Goal: Communication & Community: Share content

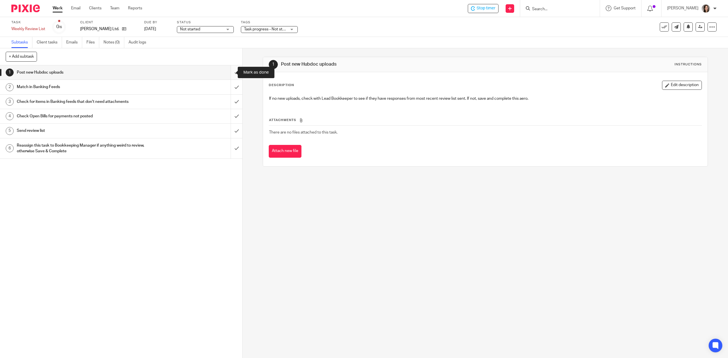
click at [227, 73] on input "submit" at bounding box center [121, 72] width 242 height 14
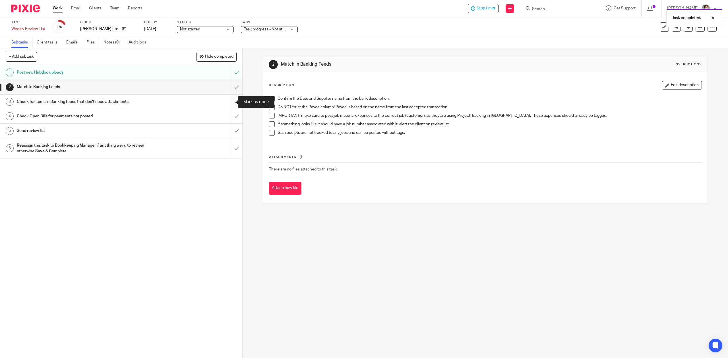
click at [228, 107] on input "submit" at bounding box center [121, 102] width 242 height 14
click at [231, 88] on input "submit" at bounding box center [121, 87] width 242 height 14
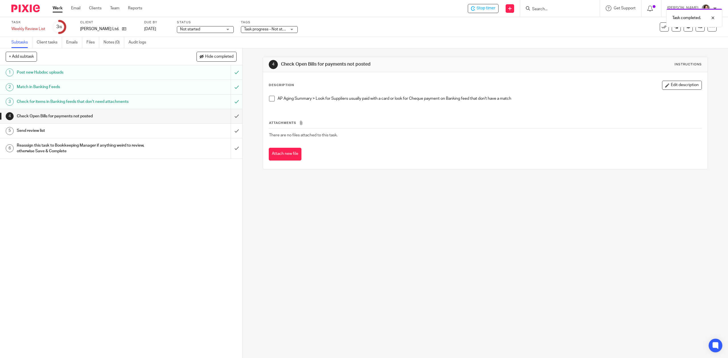
click at [47, 130] on h1 "Send review list" at bounding box center [86, 131] width 139 height 9
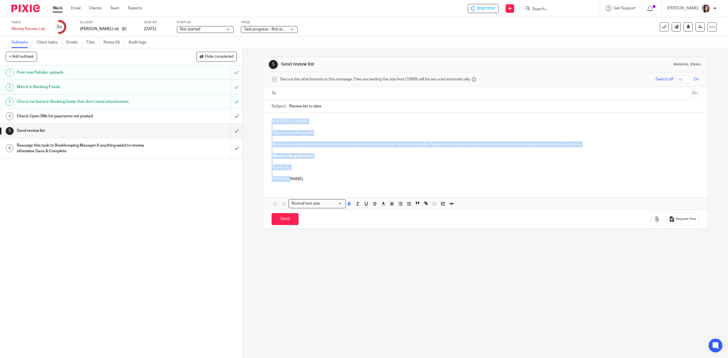
drag, startPoint x: 287, startPoint y: 182, endPoint x: 270, endPoint y: 119, distance: 64.7
click at [270, 119] on div "Hi Terry, I hope you're doing well! Here is your review list of items that we'r…" at bounding box center [485, 149] width 444 height 73
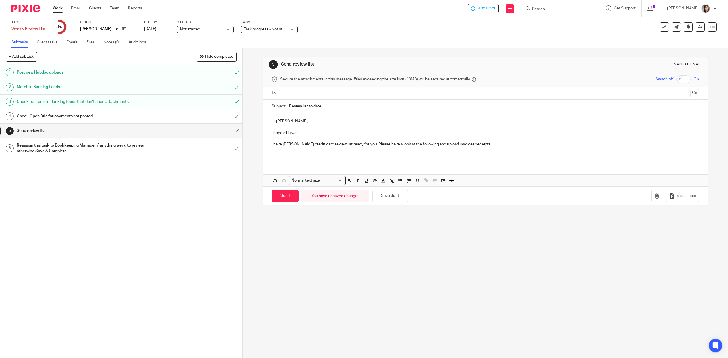
click at [485, 141] on p at bounding box center [484, 139] width 427 height 6
click at [484, 145] on p "I have TG Schulz's credit card review list ready for you. Please have a look at…" at bounding box center [484, 145] width 427 height 6
click at [357, 151] on p at bounding box center [484, 151] width 427 height 6
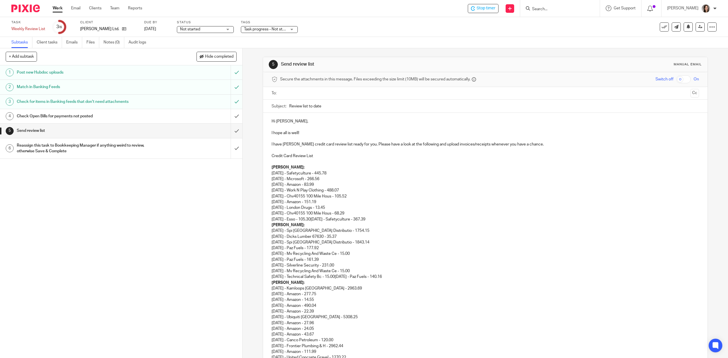
drag, startPoint x: 312, startPoint y: 157, endPoint x: 267, endPoint y: 159, distance: 45.0
click at [326, 160] on p at bounding box center [484, 162] width 427 height 6
drag, startPoint x: 313, startPoint y: 156, endPoint x: 270, endPoint y: 156, distance: 42.9
click at [271, 156] on p "Credit Card Review List" at bounding box center [484, 156] width 427 height 6
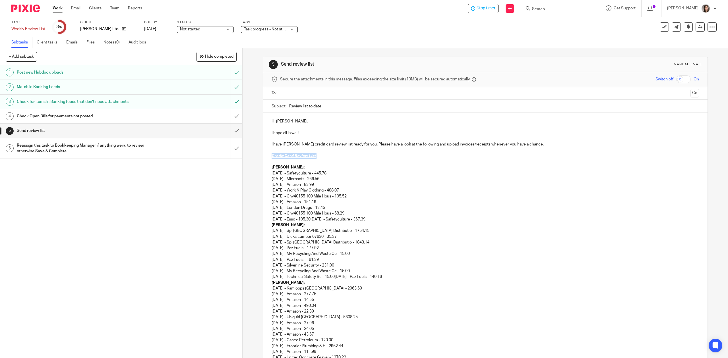
click at [309, 156] on u "Credit Card Review List" at bounding box center [293, 156] width 44 height 4
click at [345, 155] on p "Credit Card Review List" at bounding box center [484, 156] width 427 height 6
drag, startPoint x: 317, startPoint y: 155, endPoint x: 268, endPoint y: 157, distance: 48.9
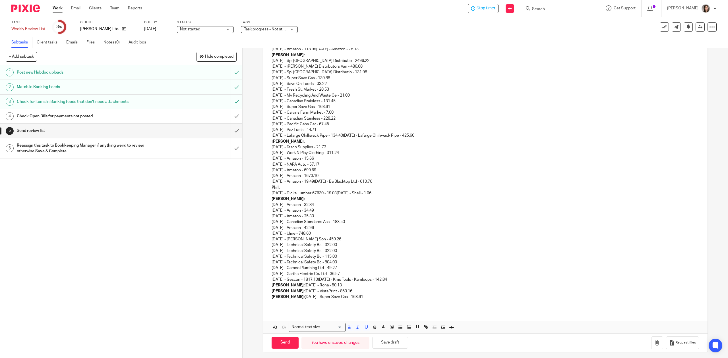
scroll to position [318, 0]
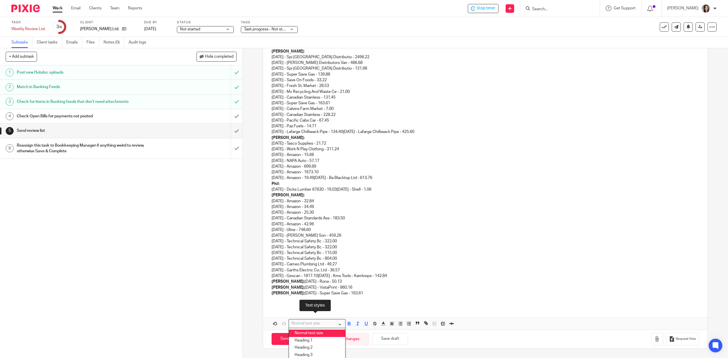
click at [312, 324] on div "Normal text size" at bounding box center [316, 323] width 54 height 7
click at [298, 339] on li "Heading 1" at bounding box center [317, 340] width 56 height 7
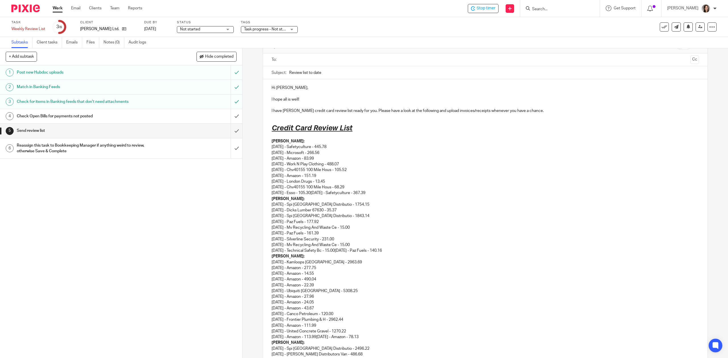
scroll to position [33, 0]
click at [360, 132] on h1 "Credit Card Review List" at bounding box center [484, 129] width 427 height 9
drag, startPoint x: 350, startPoint y: 130, endPoint x: 269, endPoint y: 132, distance: 81.6
click at [269, 132] on div "Hi Monique, I hope all is well! I have TG Schulz's credit card review list read…" at bounding box center [485, 339] width 444 height 519
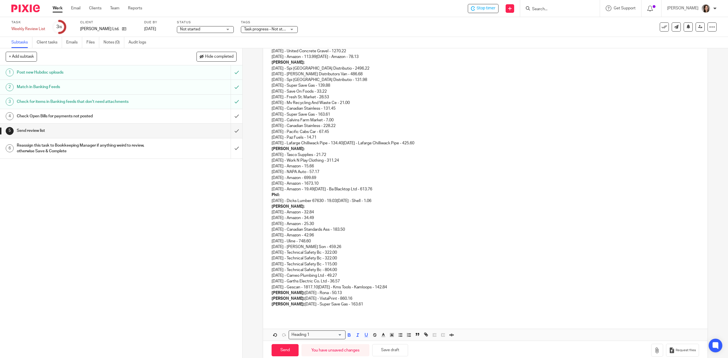
scroll to position [325, 0]
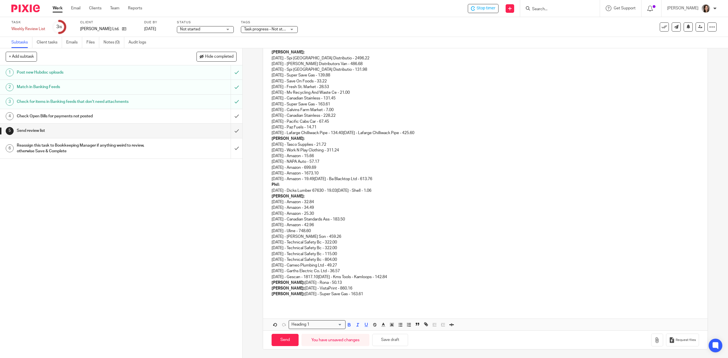
click at [339, 325] on input "Search for option" at bounding box center [326, 325] width 31 height 6
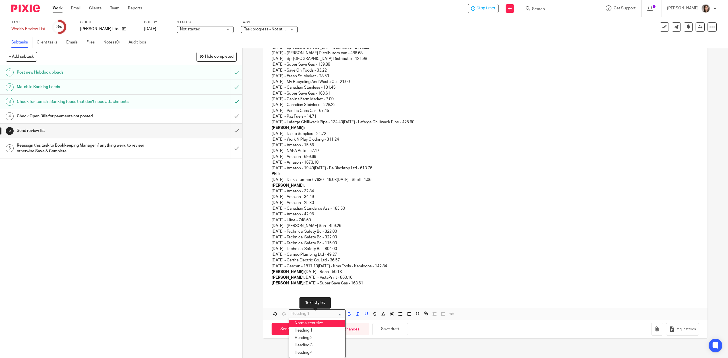
scroll to position [336, 0]
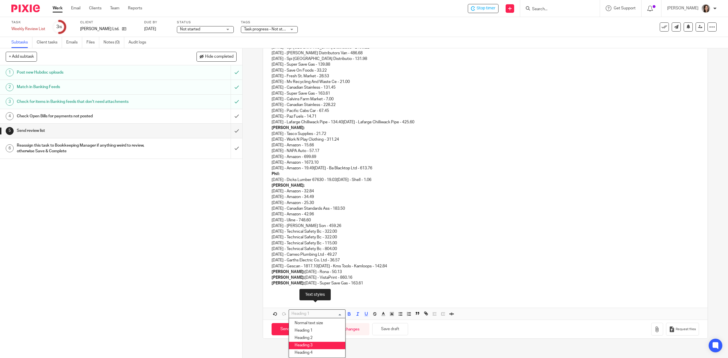
click at [313, 347] on li "Heading 3" at bounding box center [317, 345] width 56 height 7
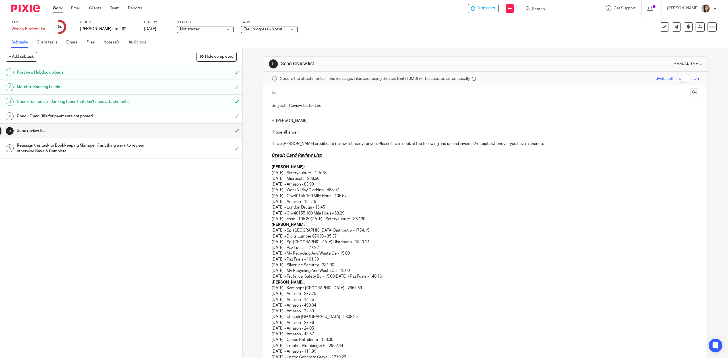
scroll to position [0, 0]
click at [382, 150] on p at bounding box center [484, 151] width 427 height 6
click at [327, 221] on p "Matthew: 08/13/2025 - Safetyculture - 445.78 08/09/2025 - Microsoft - 266.56 08…" at bounding box center [484, 194] width 427 height 58
drag, startPoint x: 318, startPoint y: 220, endPoint x: 270, endPoint y: 220, distance: 47.8
click at [271, 220] on p "Matthew: 08/13/2025 - Safetyculture - 445.78 08/09/2025 - Microsoft - 266.56 08…" at bounding box center [484, 194] width 427 height 58
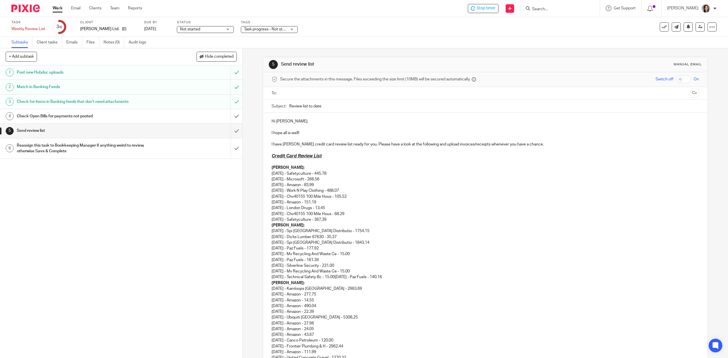
drag, startPoint x: 356, startPoint y: 214, endPoint x: 267, endPoint y: 216, distance: 88.7
click at [338, 216] on p "Matthew: 08/13/2025 - Safetyculture - 445.78 08/09/2025 - Microsoft - 266.56 08…" at bounding box center [484, 191] width 427 height 52
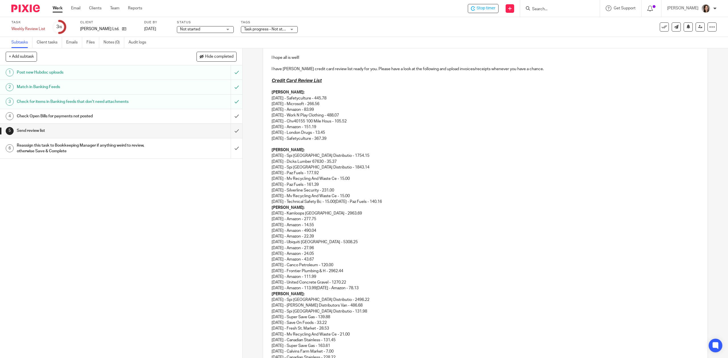
scroll to position [76, 0]
drag, startPoint x: 407, startPoint y: 203, endPoint x: 343, endPoint y: 202, distance: 63.7
click at [343, 202] on p "Robbie: 08/13/2025 - Spi Canada Distributio - 1754.15 08/11/2025 - Dicks Lumber…" at bounding box center [484, 176] width 427 height 58
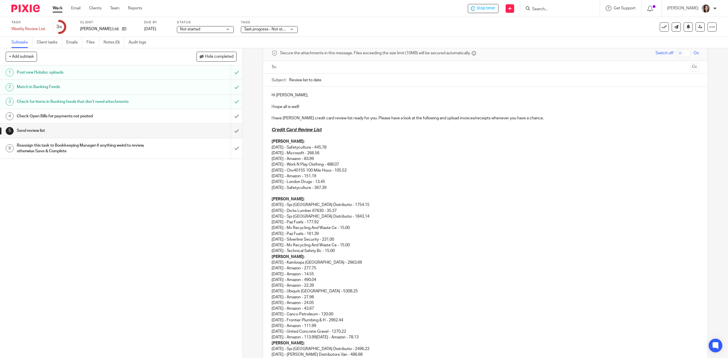
click at [389, 179] on p "Matthew: 08/13/2025 - Safetyculture - 445.78 08/09/2025 - Microsoft - 266.56 08…" at bounding box center [484, 165] width 427 height 52
drag, startPoint x: 428, startPoint y: 263, endPoint x: 421, endPoint y: 260, distance: 7.2
click at [428, 263] on p "Randy: 08/13/2025 - Kamloops Hh Bldg Centre - 2963.69 08/09/2025 - Amazon - 277…" at bounding box center [484, 297] width 427 height 86
drag, startPoint x: 405, startPoint y: 253, endPoint x: 342, endPoint y: 253, distance: 63.7
click at [342, 253] on p "Robbie: 08/13/2025 - Spi Canada Distributio - 1754.15 08/11/2025 - Dicks Lumber…" at bounding box center [484, 225] width 427 height 58
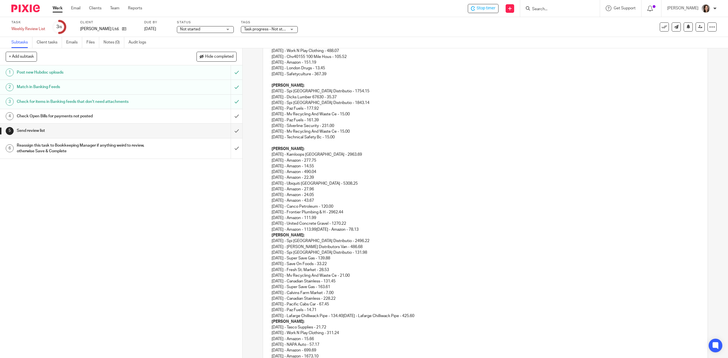
scroll to position [152, 0]
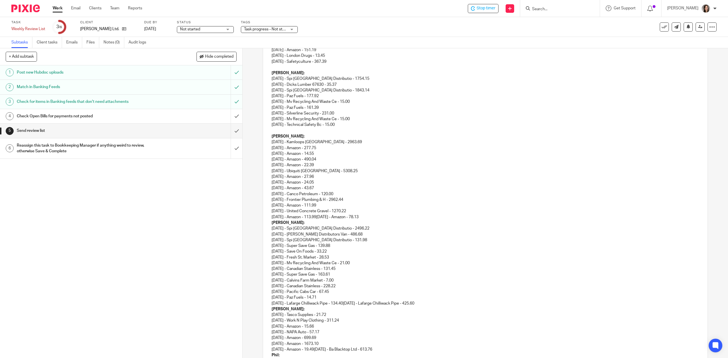
click at [384, 220] on p "Sean: 08/11/2025 - Spi Canada Distributio - 2496.22 08/11/2025 - Gregg Distribu…" at bounding box center [484, 263] width 427 height 86
click at [384, 218] on p "Randy: 08/13/2025 - Kamloops Hh Bldg Centre - 2963.69 08/09/2025 - Amazon - 277…" at bounding box center [484, 177] width 427 height 86
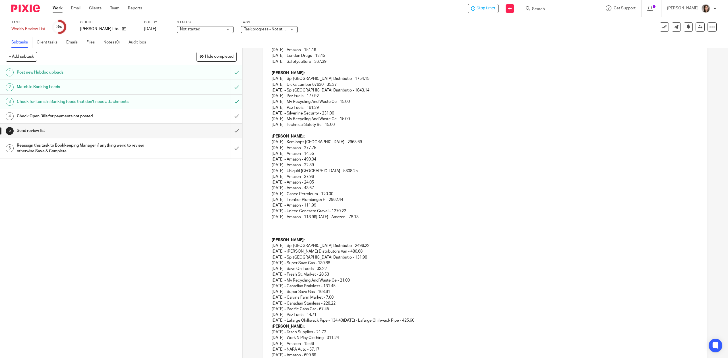
drag, startPoint x: 379, startPoint y: 218, endPoint x: 324, endPoint y: 220, distance: 54.9
click at [324, 220] on p "Randy: 08/13/2025 - Kamloops Hh Bldg Centre - 2963.69 08/09/2025 - Amazon - 277…" at bounding box center [484, 177] width 427 height 86
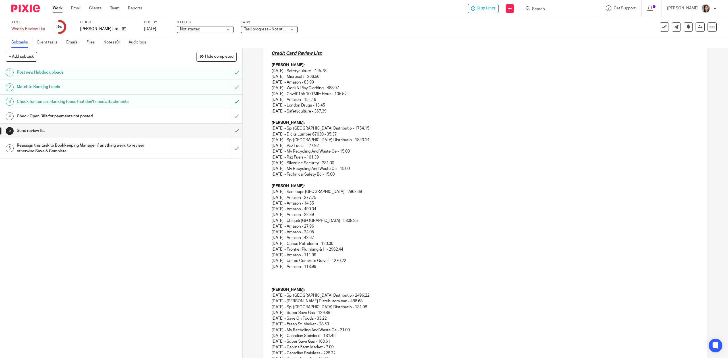
click at [290, 271] on p at bounding box center [484, 273] width 427 height 6
click at [293, 284] on p at bounding box center [484, 284] width 427 height 6
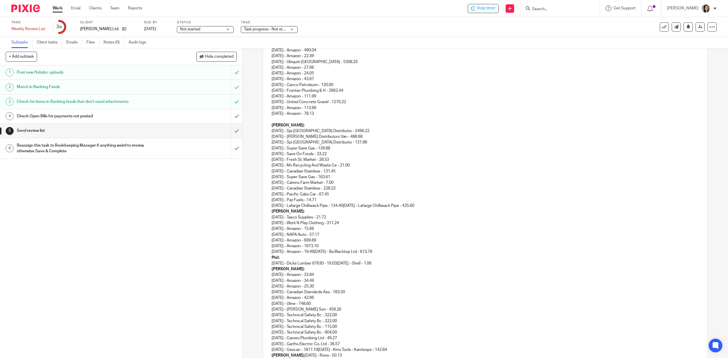
scroll to position [267, 0]
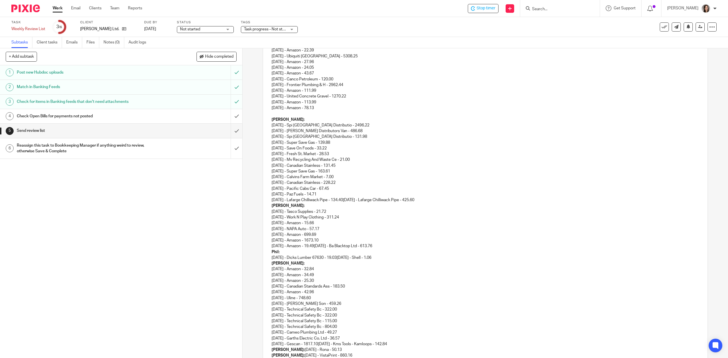
click at [451, 202] on p "Sean: 08/11/2025 - Spi Canada Distributio - 2496.22 08/11/2025 - Gregg Distribu…" at bounding box center [484, 160] width 427 height 86
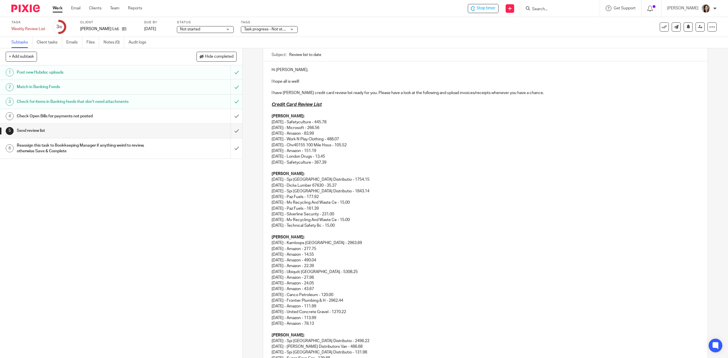
scroll to position [50, 0]
click at [397, 146] on p "Matthew: 08/13/2025 - Safetyculture - 445.78 08/09/2025 - Microsoft - 266.56 08…" at bounding box center [484, 141] width 427 height 52
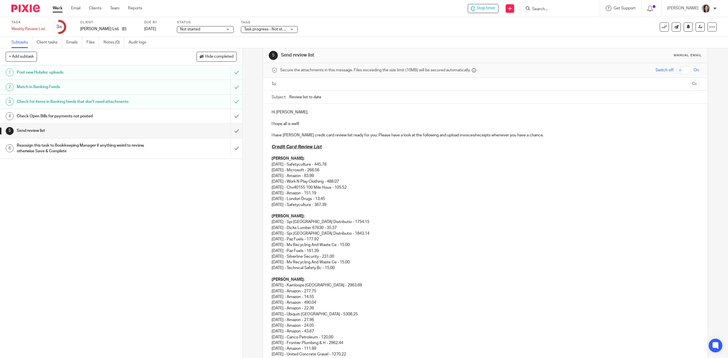
scroll to position [38, 0]
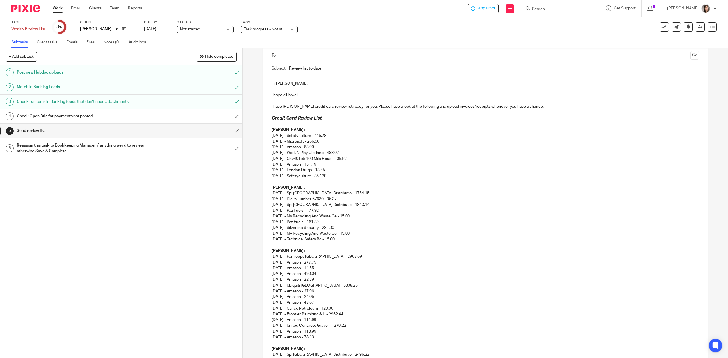
click at [338, 131] on p "Matthew: 08/13/2025 - Safetyculture - 445.78 08/09/2025 - Microsoft - 266.56 08…" at bounding box center [484, 153] width 427 height 52
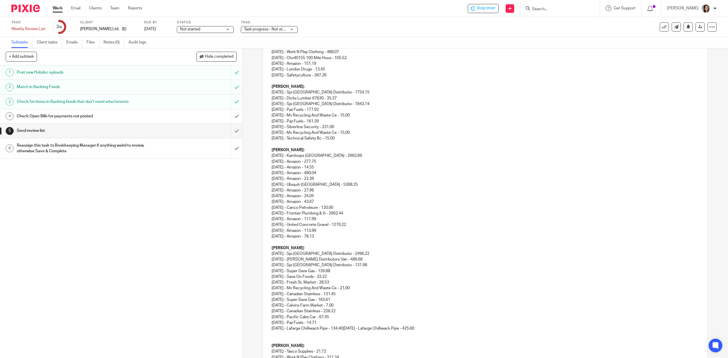
scroll to position [139, 0]
click at [389, 157] on p "Randy: 08/13/2025 - Kamloops Hh Bldg Centre - 2963.69 08/09/2025 - Amazon - 277…" at bounding box center [484, 190] width 427 height 86
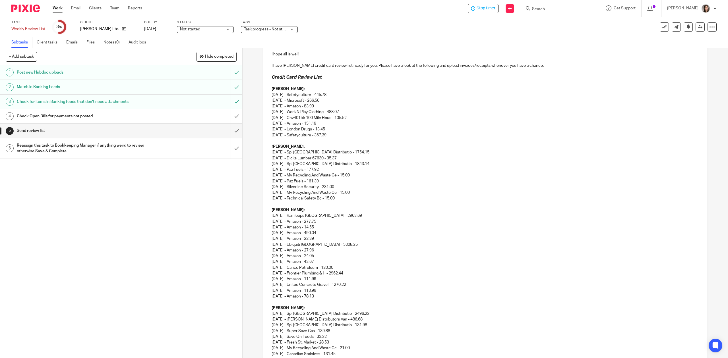
scroll to position [63, 0]
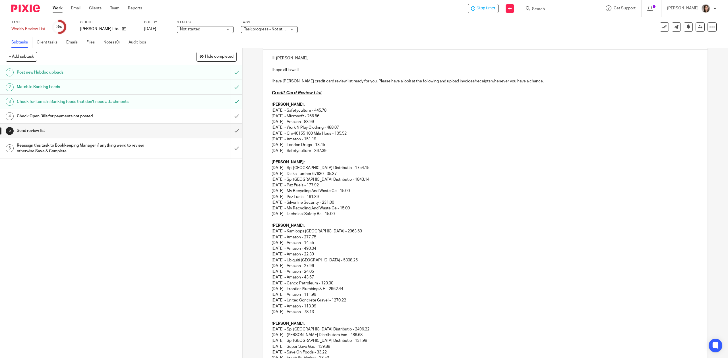
click at [352, 215] on p "Robbie: 08/13/2025 - Spi Canada Distributio - 1754.15 08/11/2025 - Dicks Lumber…" at bounding box center [484, 188] width 427 height 58
drag, startPoint x: 330, startPoint y: 198, endPoint x: 263, endPoint y: 199, distance: 67.1
click at [263, 199] on div "Hi Monique, I hope all is well! I have TG Schulz's credit card review list read…" at bounding box center [485, 320] width 444 height 540
copy p "07/17/2025 - Paz Fuels - 161.39"
click at [344, 217] on p "Robbie: 08/13/2025 - Spi Canada Distributio - 1754.15 08/11/2025 - Dicks Lumber…" at bounding box center [484, 188] width 427 height 58
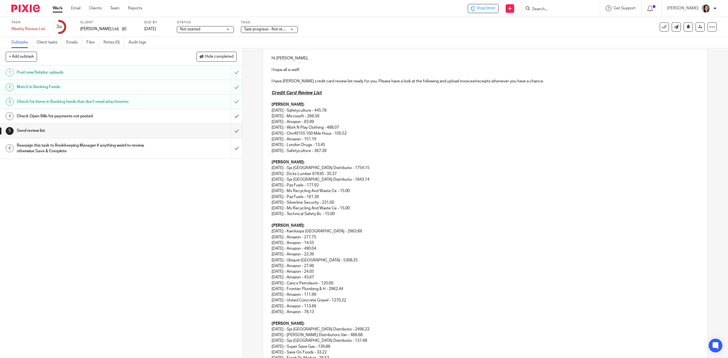
click at [276, 223] on p "Randy: 08/13/2025 - Kamloops Hh Bldg Centre - 2963.69 08/09/2025 - Amazon - 277…" at bounding box center [484, 266] width 427 height 86
click at [275, 220] on p at bounding box center [484, 220] width 427 height 6
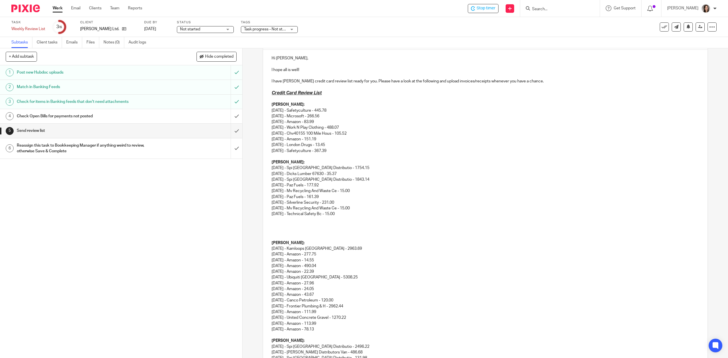
click at [274, 221] on p at bounding box center [484, 220] width 427 height 6
click at [280, 219] on p "07/17/2025 - Paz Fuels - 161.39" at bounding box center [484, 220] width 427 height 6
click at [335, 222] on p "07/09/2025 - Paz Fuels - 161.39" at bounding box center [484, 220] width 427 height 6
click at [318, 222] on p "07/09/2025 - Paz Fuels - 140.16" at bounding box center [484, 220] width 427 height 6
click at [292, 214] on p "Robbie: 08/13/2025 - Spi Canada Distributio - 1754.15 08/11/2025 - Dicks Lumber…" at bounding box center [484, 188] width 427 height 58
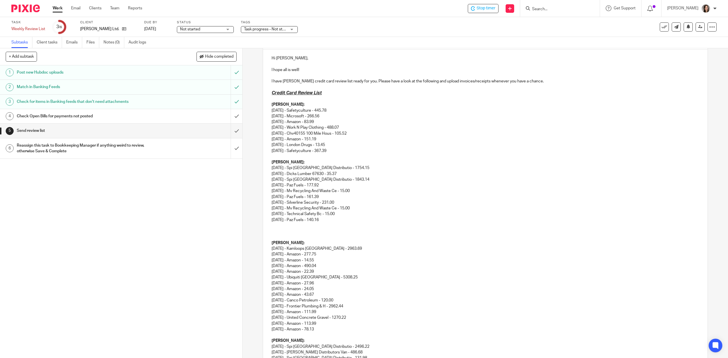
click at [275, 225] on p at bounding box center [484, 226] width 427 height 6
click at [281, 225] on p "07/17/2025 - Paz Fuels - 161.39" at bounding box center [484, 226] width 427 height 6
click at [279, 225] on p "07/17/2025 - Paz Fuels - 161.39" at bounding box center [484, 226] width 427 height 6
click at [312, 225] on p "07/04/2025 - Paz Fuels - 161.39" at bounding box center [484, 226] width 427 height 6
click at [333, 227] on p "07/04/2025 - Kms Tools - 161.39" at bounding box center [484, 226] width 427 height 6
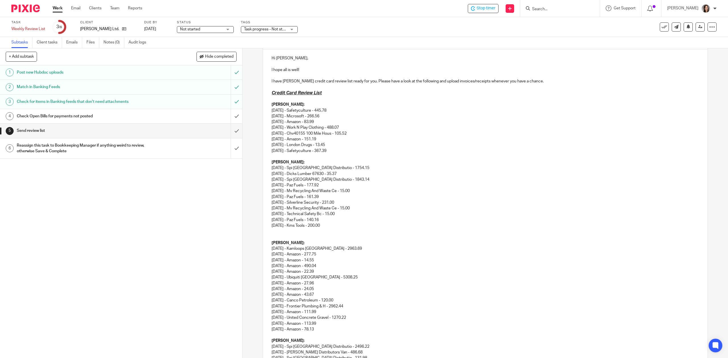
drag, startPoint x: 302, startPoint y: 231, endPoint x: 298, endPoint y: 235, distance: 4.6
click at [301, 232] on p at bounding box center [484, 232] width 427 height 6
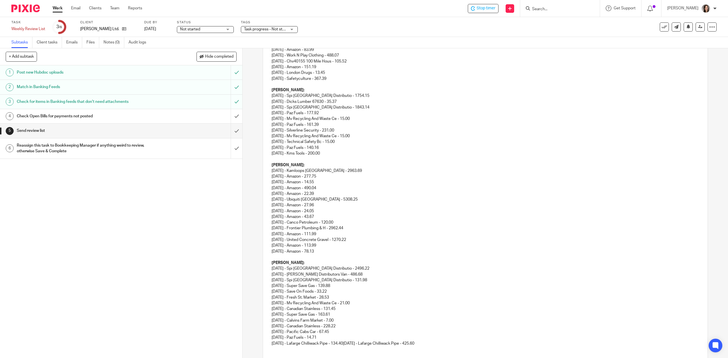
scroll to position [139, 0]
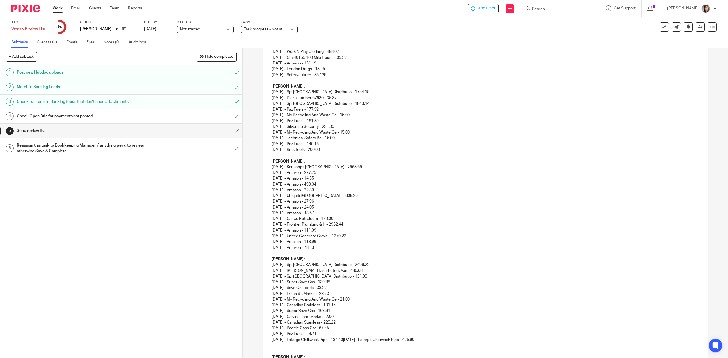
click at [356, 235] on p "Randy: 08/13/2025 - Kamloops Hh Bldg Centre - 2963.69 08/09/2025 - Amazon - 277…" at bounding box center [484, 202] width 427 height 86
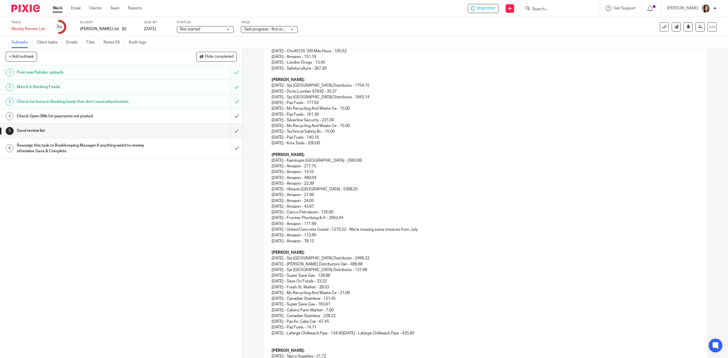
scroll to position [152, 0]
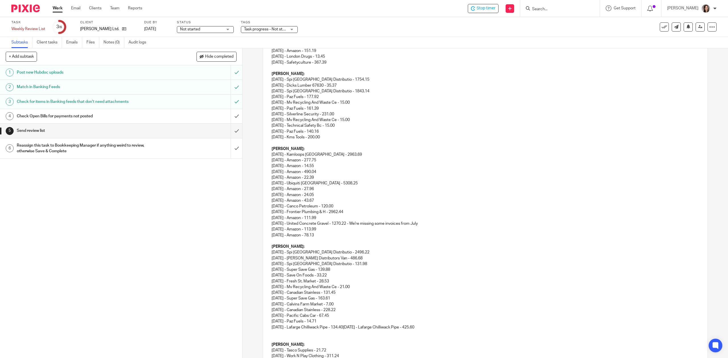
drag, startPoint x: 323, startPoint y: 201, endPoint x: 268, endPoint y: 199, distance: 54.9
click at [268, 199] on div "Hi Monique, I hope all is well! I have TG Schulz's credit card review list read…" at bounding box center [485, 237] width 444 height 552
drag, startPoint x: 325, startPoint y: 196, endPoint x: 267, endPoint y: 198, distance: 58.0
click at [267, 198] on div "Hi Monique, I hope all is well! I have TG Schulz's credit card review list read…" at bounding box center [485, 237] width 444 height 552
drag, startPoint x: 324, startPoint y: 189, endPoint x: 267, endPoint y: 190, distance: 56.3
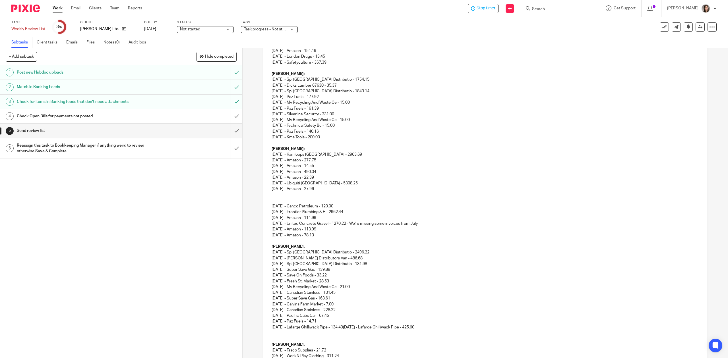
click at [267, 190] on div "Hi Monique, I hope all is well! I have TG Schulz's credit card review list read…" at bounding box center [485, 237] width 444 height 552
drag, startPoint x: 325, startPoint y: 179, endPoint x: 267, endPoint y: 160, distance: 61.1
click at [267, 160] on div "Hi Monique, I hope all is well! I have TG Schulz's credit card review list read…" at bounding box center [485, 237] width 444 height 552
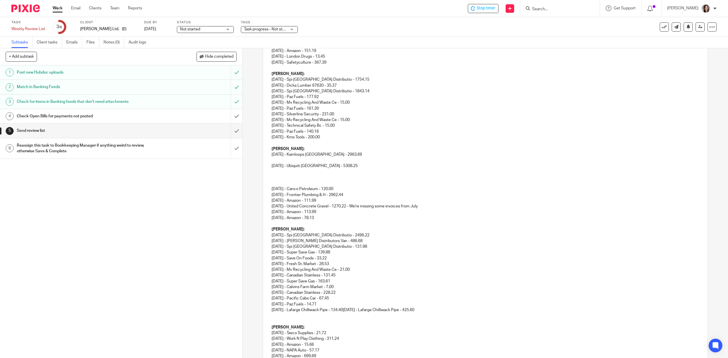
click at [266, 186] on div "Hi Monique, I hope all is well! I have TG Schulz's credit card review list read…" at bounding box center [485, 228] width 444 height 534
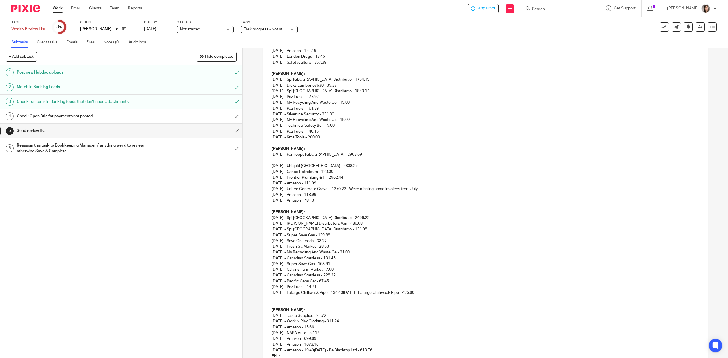
click at [272, 162] on p "Randy: 08/13/2025 - Kamloops Hh Bldg Centre - 2963.69 08/08/2025 - Ubiquiti Can…" at bounding box center [484, 172] width 427 height 52
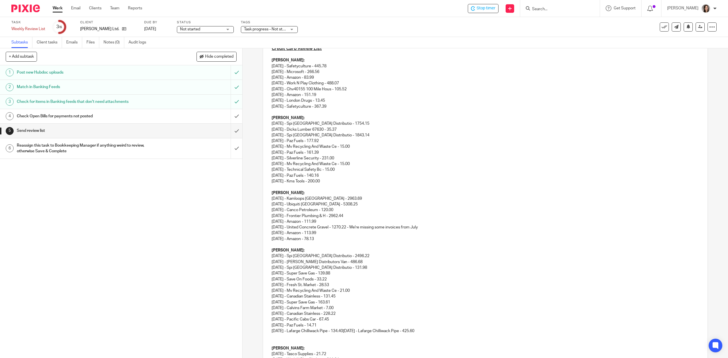
scroll to position [114, 0]
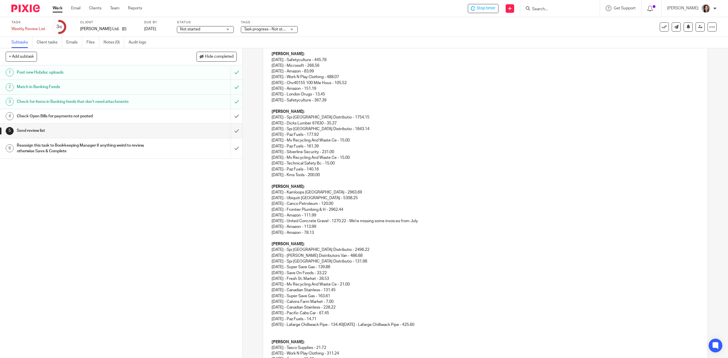
click at [469, 174] on p "07/04/2025 - Kms Tools - 200.00" at bounding box center [484, 175] width 427 height 6
click at [409, 181] on p at bounding box center [484, 181] width 427 height 6
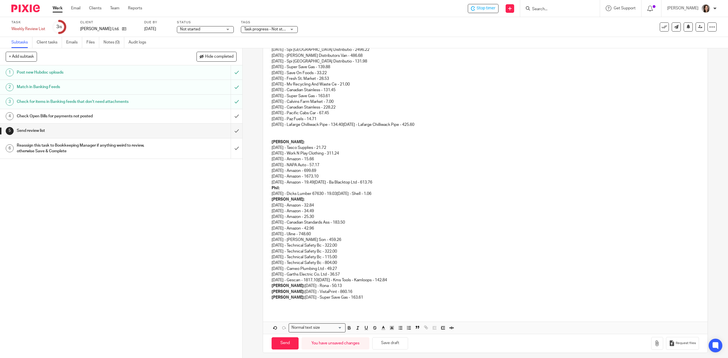
scroll to position [318, 0]
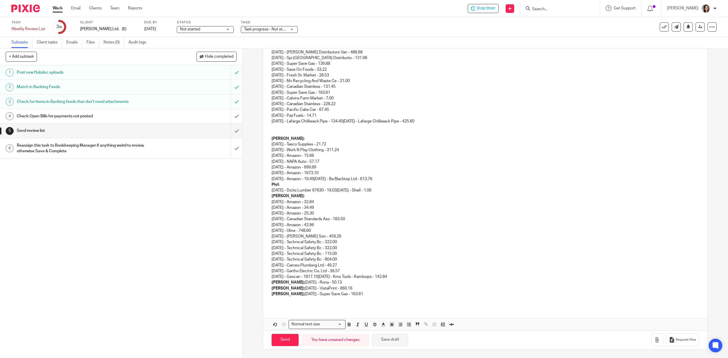
click at [400, 341] on button "Save draft" at bounding box center [390, 340] width 36 height 12
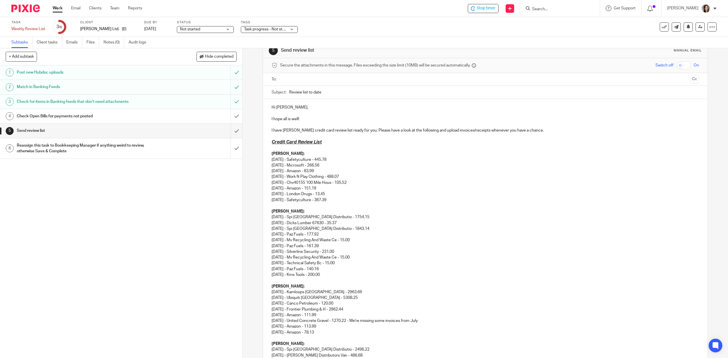
scroll to position [3, 0]
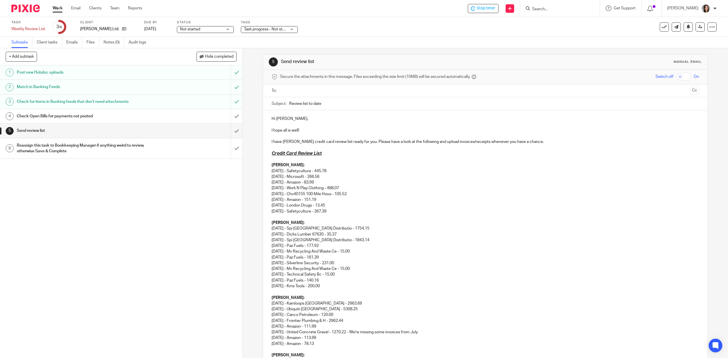
click at [544, 142] on p "I have TG Schulz's credit card review list ready for you. Please have a look at…" at bounding box center [484, 142] width 427 height 6
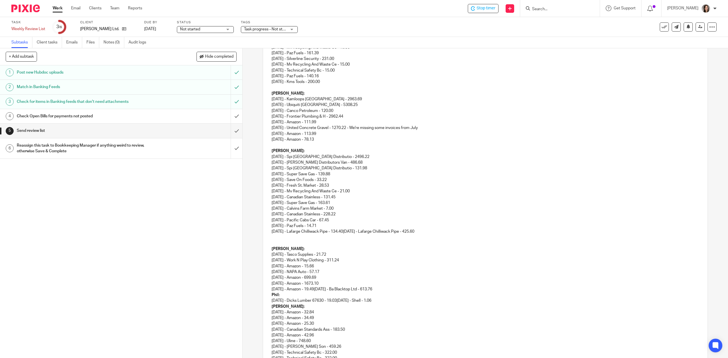
scroll to position [223, 0]
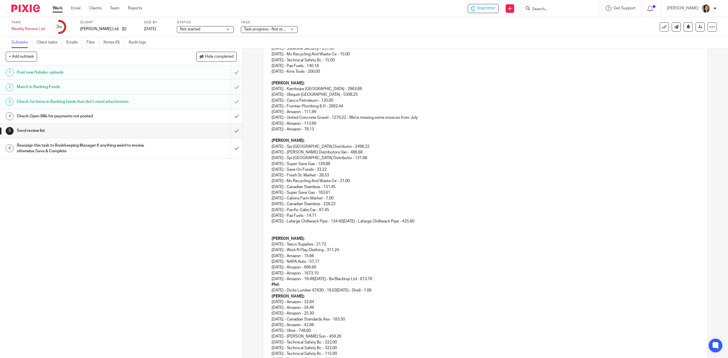
click at [430, 118] on p "Randy: 08/13/2025 - Kamloops Hh Bldg Centre - 2963.69 08/08/2025 - Ubiquiti Can…" at bounding box center [484, 103] width 427 height 46
click at [372, 105] on p "Randy: 08/13/2025 - Kamloops Hh Bldg Centre - 2963.69 08/08/2025 - Ubiquiti Can…" at bounding box center [484, 103] width 427 height 46
drag, startPoint x: 433, startPoint y: 121, endPoint x: 268, endPoint y: 115, distance: 165.5
click at [268, 115] on div "Hi Monique, I hope all is well! I have TG Schulz's credit card review list read…" at bounding box center [485, 148] width 444 height 517
click at [268, 124] on div "Hi Monique, I hope all is well! I have TG Schulz's credit card review list read…" at bounding box center [485, 148] width 444 height 517
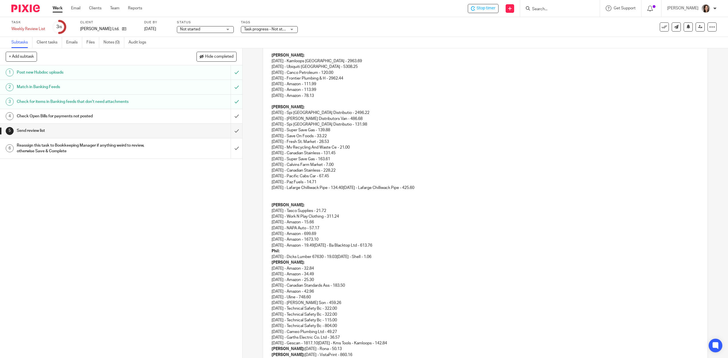
scroll to position [261, 0]
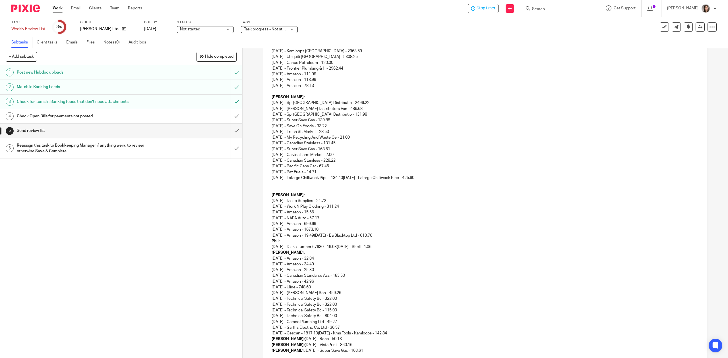
click at [289, 181] on p at bounding box center [484, 184] width 427 height 6
drag, startPoint x: 437, startPoint y: 178, endPoint x: 352, endPoint y: 179, distance: 85.6
click at [352, 179] on p "Sean: 08/11/2025 - Spi Canada Distributio - 2496.22 08/11/2025 - Gregg Distribu…" at bounding box center [484, 137] width 427 height 86
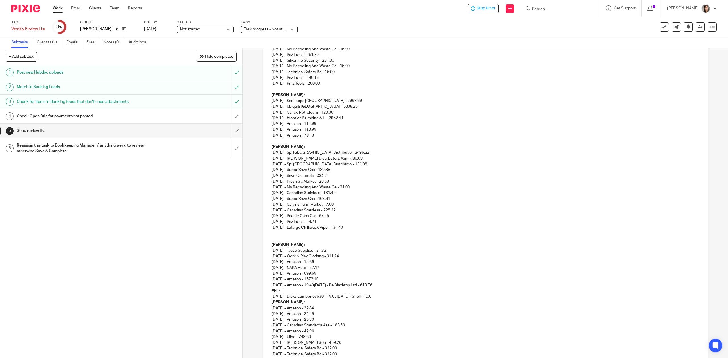
click at [271, 230] on p "Sean: 08/11/2025 - Spi Canada Distributio - 2496.22 08/11/2025 - Gregg Distribu…" at bounding box center [484, 187] width 427 height 86
click at [271, 234] on p at bounding box center [484, 234] width 427 height 6
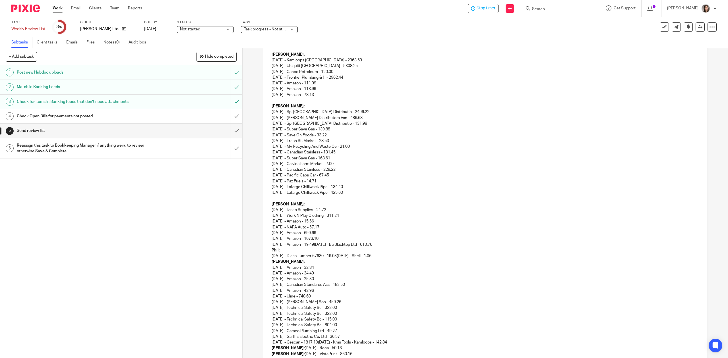
scroll to position [287, 0]
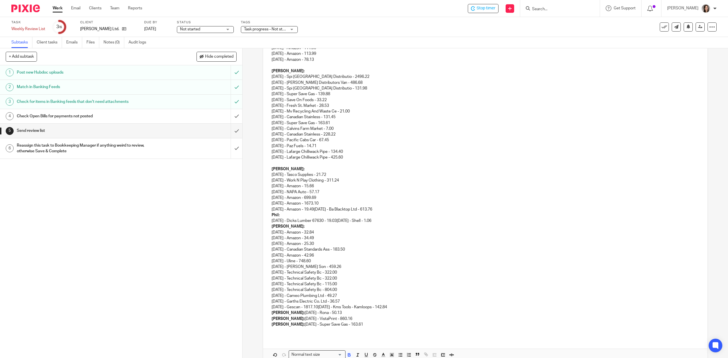
click at [264, 215] on div "Hi Monique, I hope all is well! I have TG Schulz's credit card review list read…" at bounding box center [485, 81] width 444 height 511
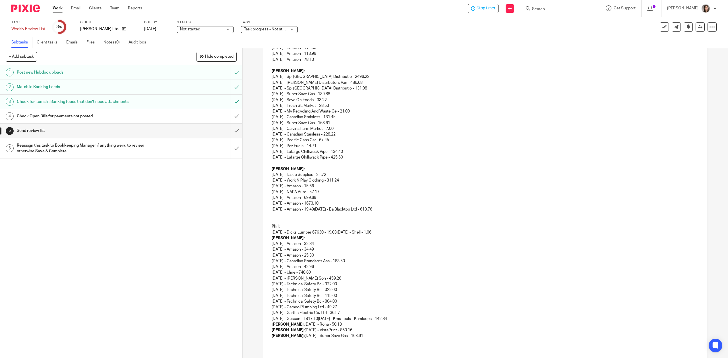
drag, startPoint x: 396, startPoint y: 212, endPoint x: 322, endPoint y: 212, distance: 73.6
click at [322, 212] on p "Terry: 08/09/2025 - Tasco Supplies - 21.72 08/07/2025 - Work N Play Clothing - …" at bounding box center [484, 189] width 427 height 46
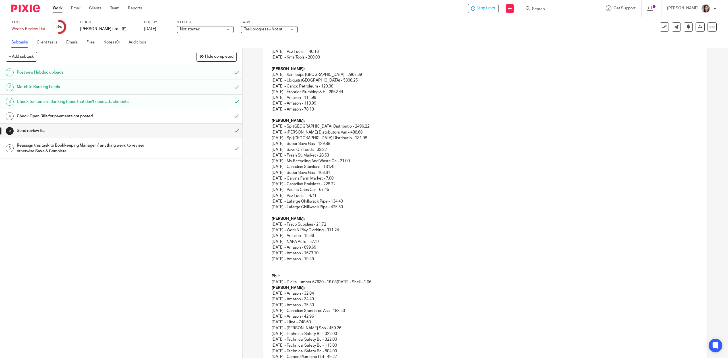
click at [293, 212] on p at bounding box center [484, 213] width 427 height 6
click at [266, 222] on div "Hi Monique, I hope all is well! I have TG Schulz's credit card review list read…" at bounding box center [485, 137] width 444 height 523
click at [268, 220] on div "Hi Monique, I hope all is well! I have TG Schulz's credit card review list read…" at bounding box center [485, 137] width 444 height 523
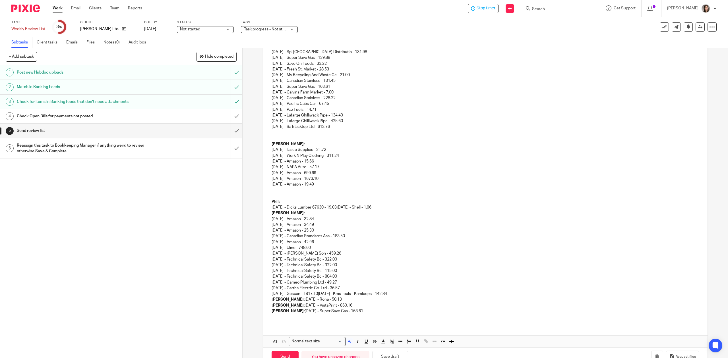
scroll to position [326, 0]
click at [272, 213] on p "Shaun: 08/12/2025 - Amazon - 32.84 08/08/2025 - Amazon - 34.49 08/08/2025 - Ama…" at bounding box center [484, 251] width 427 height 86
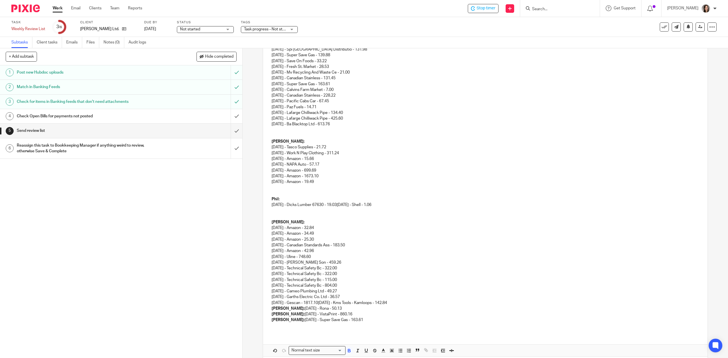
click at [279, 211] on p at bounding box center [484, 211] width 427 height 6
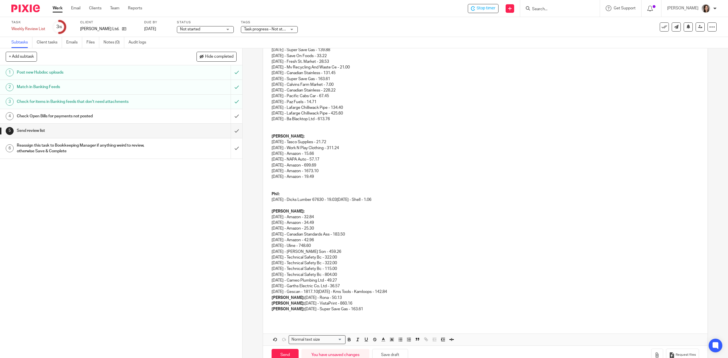
scroll to position [347, 0]
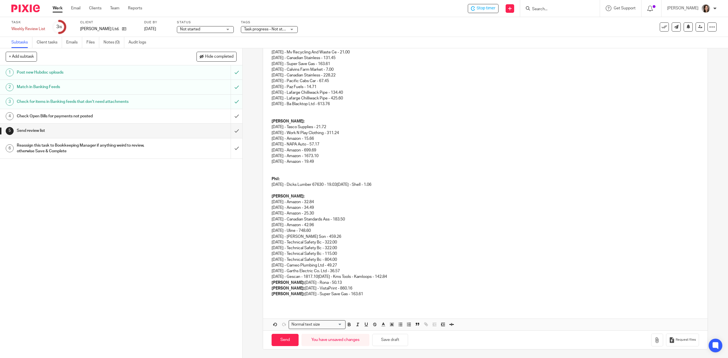
click at [263, 284] on div "Hi Monique, I hope all is well! I have TG Schulz's credit card review list read…" at bounding box center [485, 37] width 444 height 540
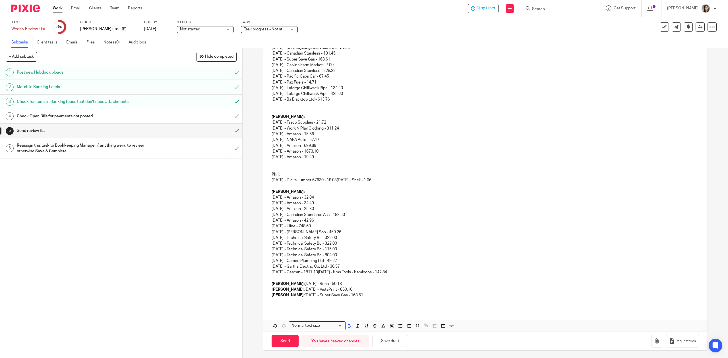
scroll to position [353, 0]
click at [269, 289] on div "Hi Monique, I hope all is well! I have TG Schulz's credit card review list read…" at bounding box center [485, 34] width 444 height 546
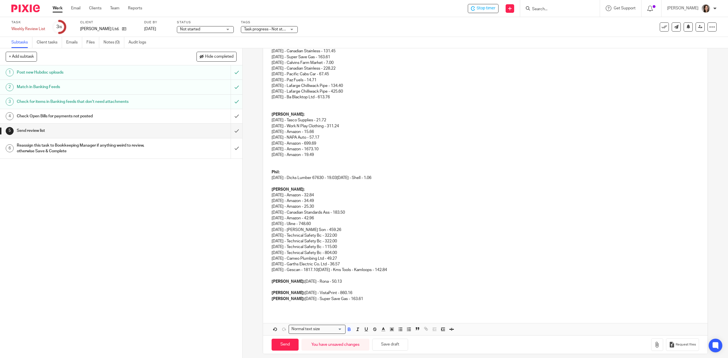
click at [266, 299] on div "Hi Monique, I hope all is well! I have TG Schulz's credit card review list read…" at bounding box center [485, 36] width 444 height 552
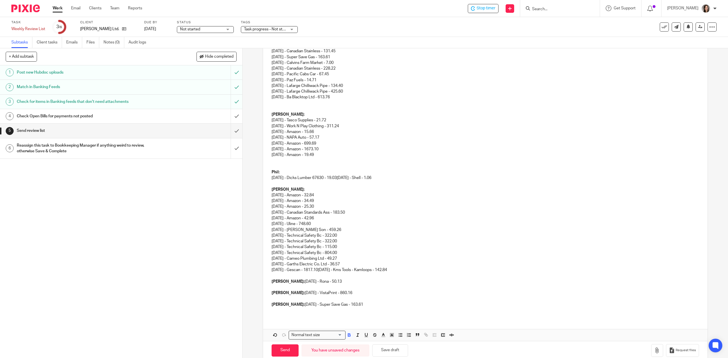
click at [283, 306] on p "David: 07/21/2025 - Super Save Gas - 163.61" at bounding box center [484, 305] width 427 height 6
click at [280, 304] on strong "David:" at bounding box center [287, 305] width 33 height 4
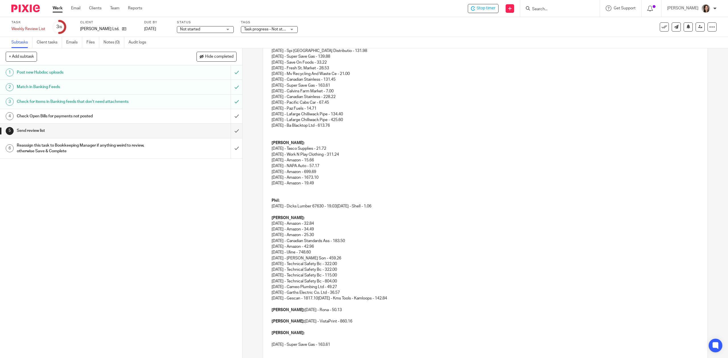
scroll to position [376, 0]
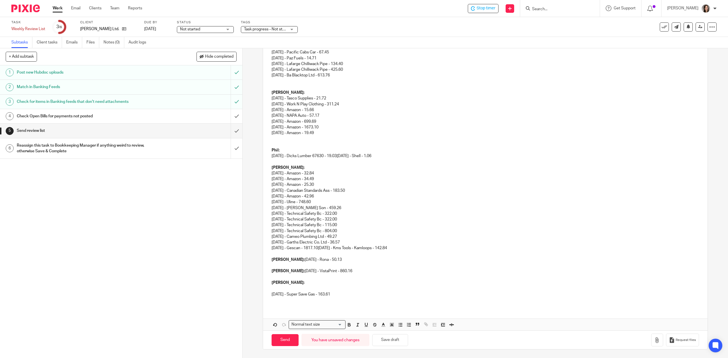
click at [266, 293] on div "Hi Monique, I hope all is well! I have TG Schulz's credit card review list read…" at bounding box center [485, 22] width 444 height 569
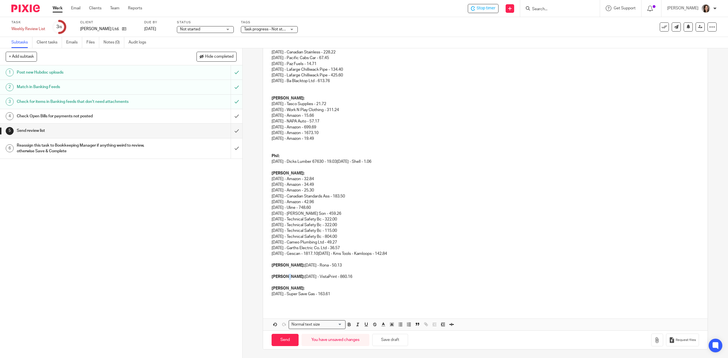
click at [286, 278] on p "Monique: 07/22/2025 - VistaPrint - 860.16" at bounding box center [484, 277] width 427 height 6
click at [287, 279] on p "Monique: 07/22/2025 - VistaPrint - 860.16" at bounding box center [484, 277] width 427 height 6
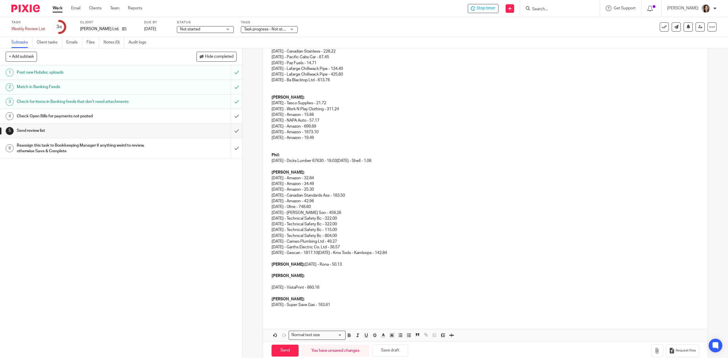
scroll to position [376, 0]
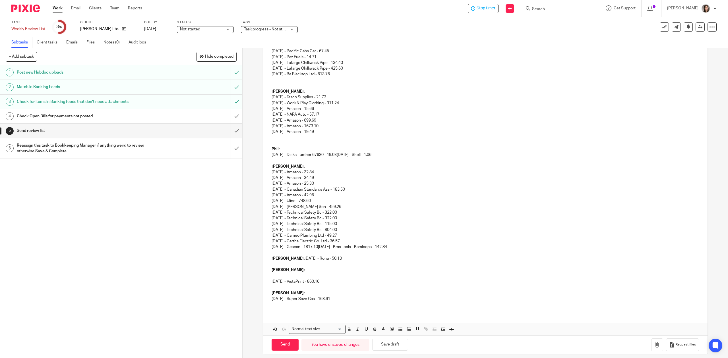
click at [268, 285] on div "Hi Monique, I hope all is well! I have TG Schulz's credit card review list read…" at bounding box center [485, 24] width 444 height 575
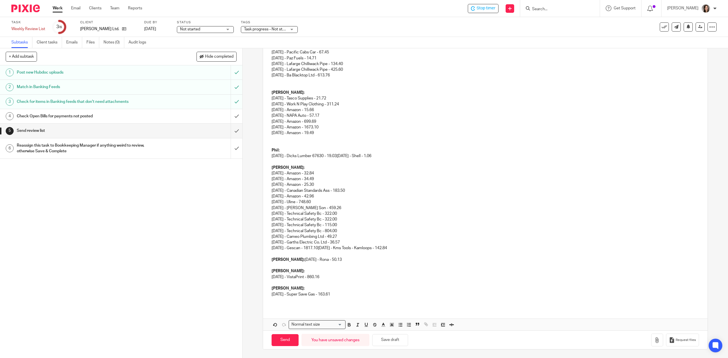
click at [277, 260] on strong "Dan:" at bounding box center [287, 260] width 33 height 4
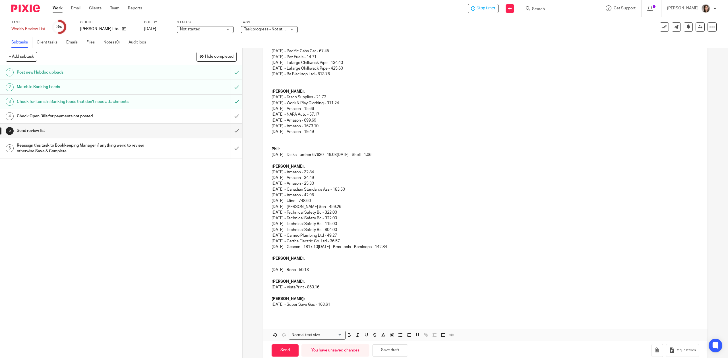
scroll to position [326, 0]
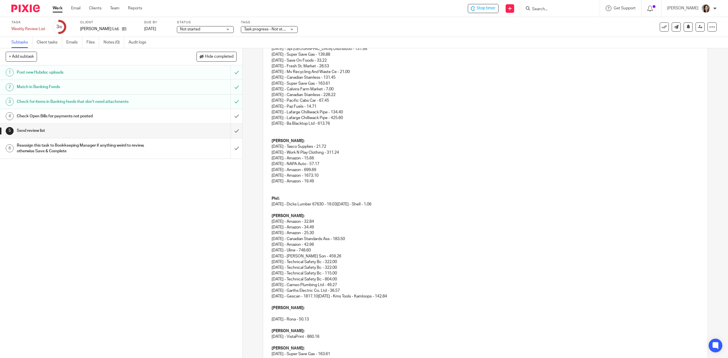
click at [267, 320] on div "Hi Monique, I hope all is well! I have TG Schulz's credit card review list read…" at bounding box center [485, 77] width 444 height 581
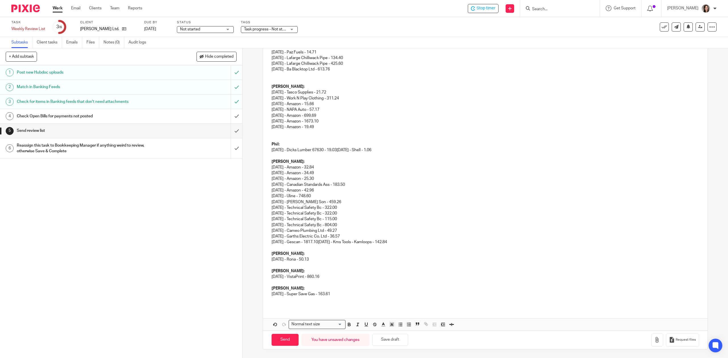
scroll to position [382, 0]
click at [276, 247] on p at bounding box center [484, 248] width 427 height 6
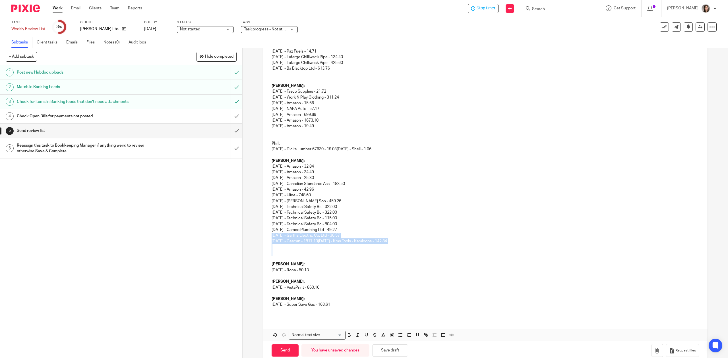
drag, startPoint x: 412, startPoint y: 239, endPoint x: 367, endPoint y: 250, distance: 47.0
click at [367, 250] on div "Hi Monique, I hope all is well! I have TG Schulz's credit card review list read…" at bounding box center [485, 24] width 444 height 586
click at [392, 243] on p "Shaun: 08/12/2025 - Amazon - 32.84 08/08/2025 - Amazon - 34.49 08/08/2025 - Ama…" at bounding box center [484, 201] width 427 height 86
drag, startPoint x: 411, startPoint y: 242, endPoint x: 325, endPoint y: 242, distance: 86.4
click at [325, 242] on p "Shaun: 08/12/2025 - Amazon - 32.84 08/08/2025 - Amazon - 34.49 08/08/2025 - Ama…" at bounding box center [484, 201] width 427 height 86
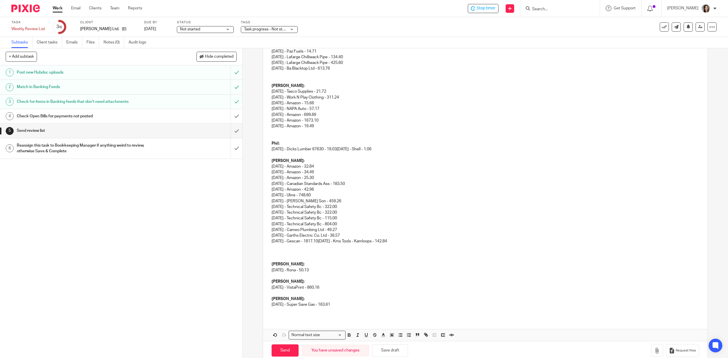
scroll to position [332, 0]
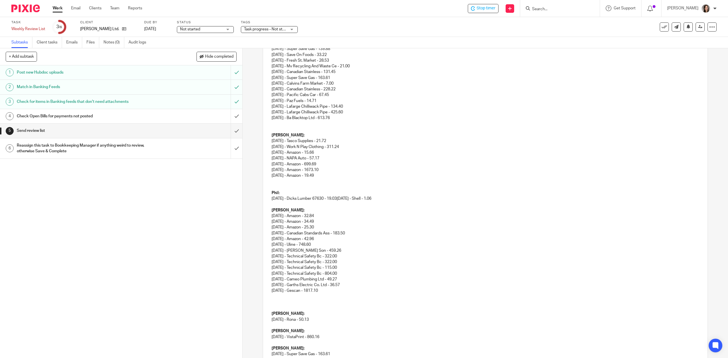
click at [288, 297] on p at bounding box center [484, 297] width 427 height 6
click at [421, 279] on p "Shaun: 08/12/2025 - Amazon - 32.84 08/08/2025 - Amazon - 34.49 08/08/2025 - Ama…" at bounding box center [484, 251] width 427 height 86
click at [280, 207] on p at bounding box center [484, 205] width 427 height 6
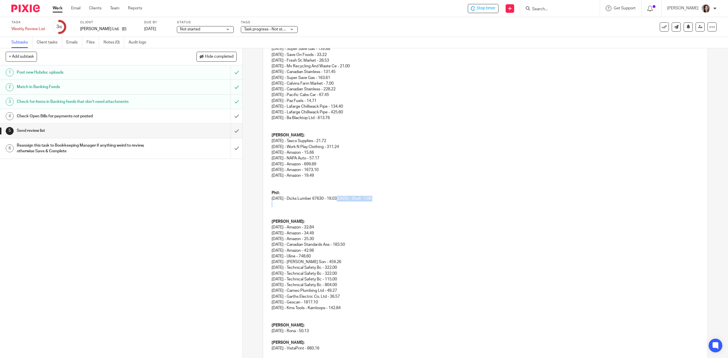
drag, startPoint x: 395, startPoint y: 203, endPoint x: 344, endPoint y: 200, distance: 51.0
click at [344, 200] on div "Hi Monique, I hope all is well! I have TG Schulz's credit card review list read…" at bounding box center [485, 80] width 444 height 598
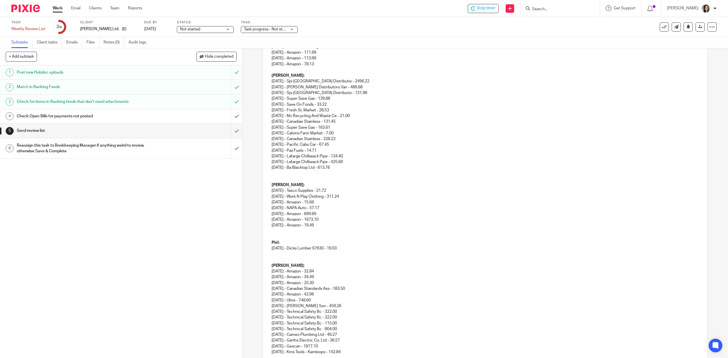
click at [279, 253] on p at bounding box center [484, 254] width 427 height 6
click at [282, 263] on p at bounding box center [484, 260] width 427 height 6
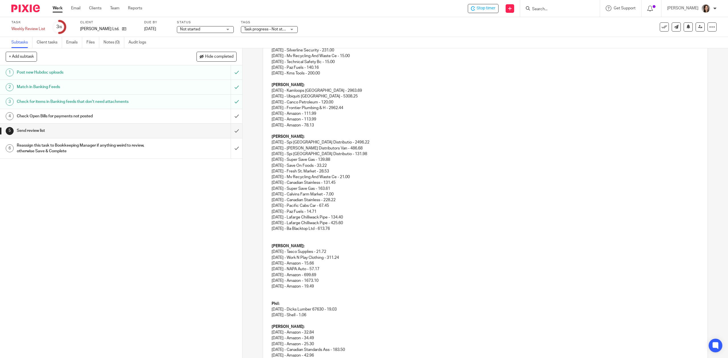
scroll to position [219, 0]
click at [279, 295] on p at bounding box center [484, 295] width 427 height 6
drag, startPoint x: 279, startPoint y: 298, endPoint x: 279, endPoint y: 304, distance: 5.7
click at [280, 302] on div "Hi Monique, I hope all is well! I have TG Schulz's credit card review list read…" at bounding box center [485, 190] width 444 height 592
click at [278, 241] on p at bounding box center [484, 243] width 427 height 6
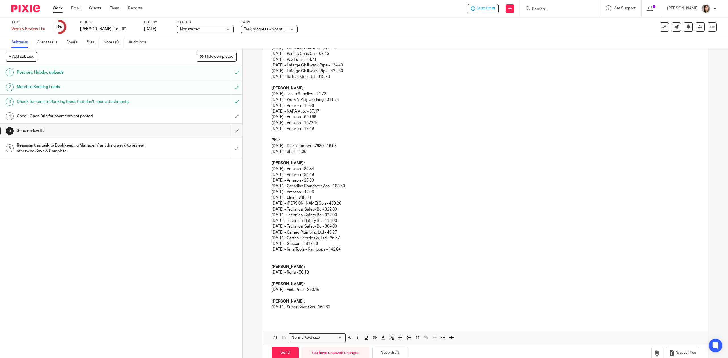
scroll to position [387, 0]
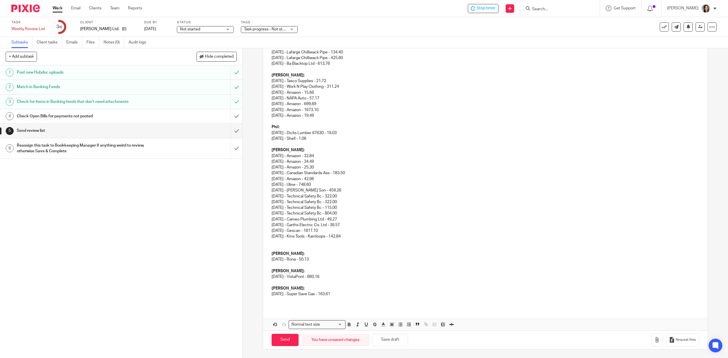
click at [327, 287] on p "David:" at bounding box center [484, 289] width 427 height 6
click at [348, 292] on p "07/21/2025 - Super Save Gas - 163.61" at bounding box center [484, 294] width 427 height 6
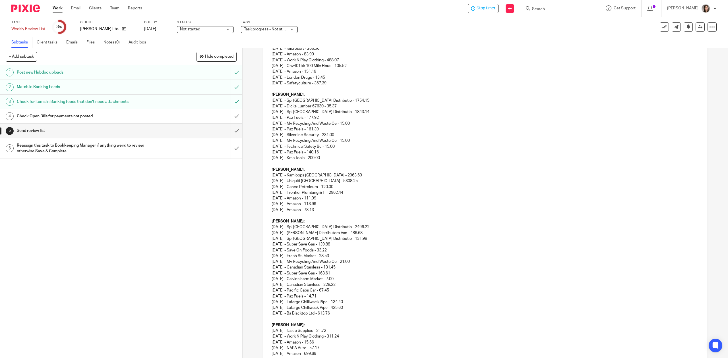
scroll to position [147, 0]
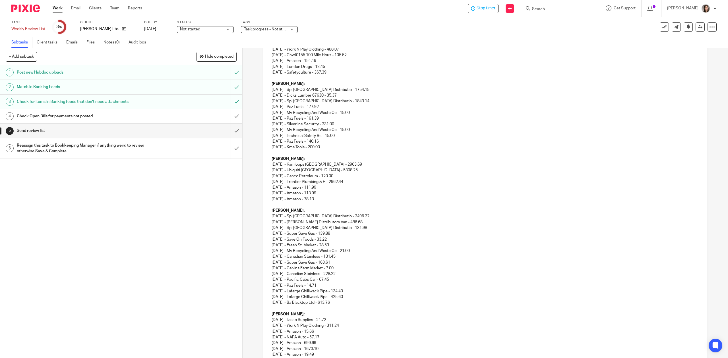
click at [343, 175] on p "Randy: 08/13/2025 - Kamloops Hh Bldg Centre - 2963.69 08/08/2025 - Ubiquiti Can…" at bounding box center [484, 176] width 427 height 40
click at [265, 183] on div "Hi Monique, I hope all is well! I have TG Schulz's credit card review list read…" at bounding box center [485, 265] width 444 height 598
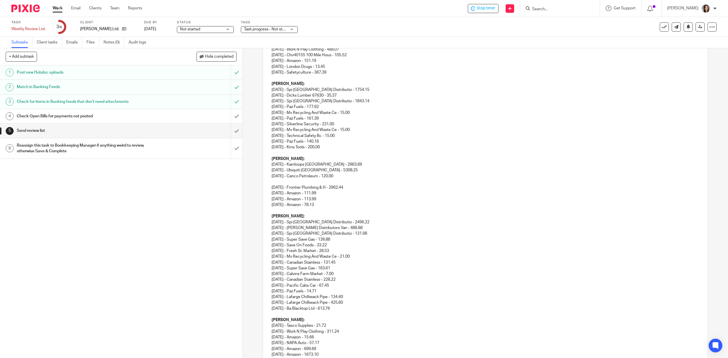
click at [278, 183] on p at bounding box center [484, 182] width 427 height 6
click at [336, 180] on p "08/06/2025 - United Concrete and" at bounding box center [484, 182] width 427 height 6
drag, startPoint x: 460, startPoint y: 182, endPoint x: 421, endPoint y: 180, distance: 38.7
click at [421, 180] on p "08/06/2025 - United Concrete & Gravel - $855.68 - Missing INV H63348 $129.92 an…" at bounding box center [484, 182] width 427 height 6
click at [418, 179] on p "08/06/2025 - United Concrete & Gravel - $855.68 - Missing INV H63348 $129.92 an…" at bounding box center [484, 182] width 427 height 6
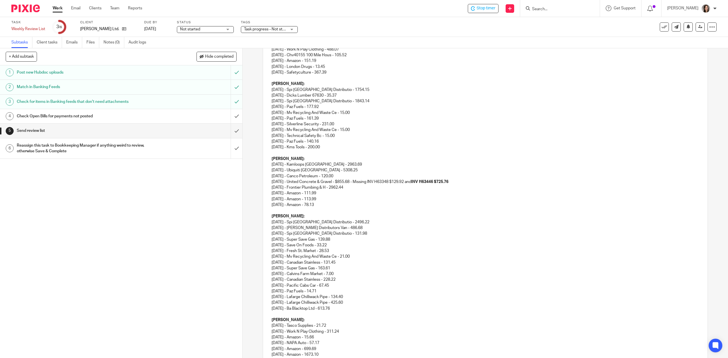
drag, startPoint x: 413, startPoint y: 181, endPoint x: 376, endPoint y: 182, distance: 37.5
click at [376, 182] on p "08/06/2025 - United Concrete & Gravel - $855.68 - Missing INV H63348 $129.92 an…" at bounding box center [484, 182] width 427 height 6
click at [426, 196] on p "08/01/2025 - Frontier Plumbing & H - 2962.44 07/30/2025 - Amazon - 111.99 07/14…" at bounding box center [484, 193] width 427 height 17
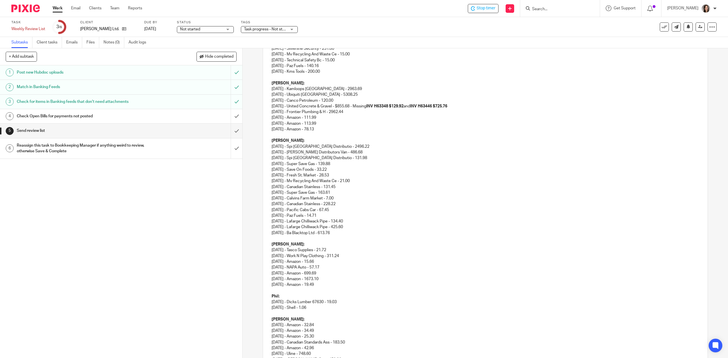
scroll to position [236, 0]
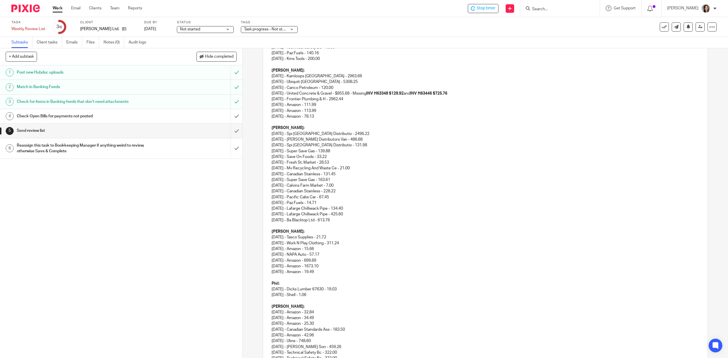
drag, startPoint x: 329, startPoint y: 260, endPoint x: 270, endPoint y: 260, distance: 58.8
click at [271, 260] on p "Terry: 08/09/2025 - Tasco Supplies - 21.72 08/07/2025 - Work N Play Clothing - …" at bounding box center [484, 252] width 427 height 46
click at [266, 263] on div "Hi Monique, I hope all is well! I have TG Schulz's credit card review list read…" at bounding box center [485, 179] width 444 height 604
click at [271, 267] on p "Terry: 08/09/2025 - Tasco Supplies - 21.72 08/07/2025 - Work N Play Clothing - …" at bounding box center [484, 252] width 427 height 46
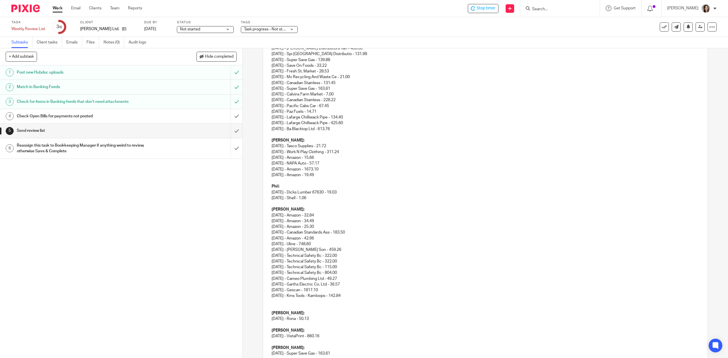
scroll to position [304, 0]
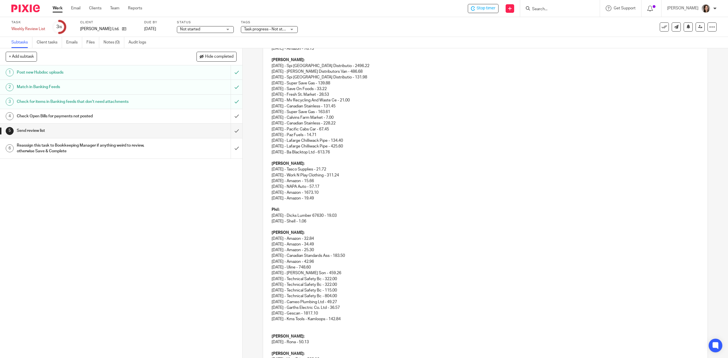
drag, startPoint x: 336, startPoint y: 170, endPoint x: 269, endPoint y: 169, distance: 67.1
click at [271, 169] on p "Terry: 08/09/2025 - Tasco Supplies - 21.72 08/07/2025 - Work N Play Clothing - …" at bounding box center [484, 181] width 427 height 40
click at [266, 175] on div "Hi Monique, I hope all is well! I have TG Schulz's credit card review list read…" at bounding box center [485, 108] width 444 height 598
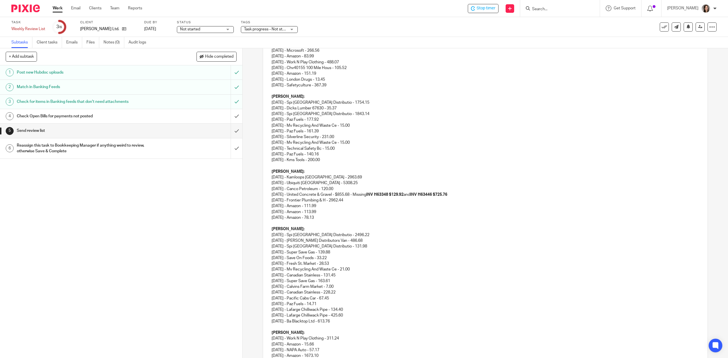
scroll to position [127, 0]
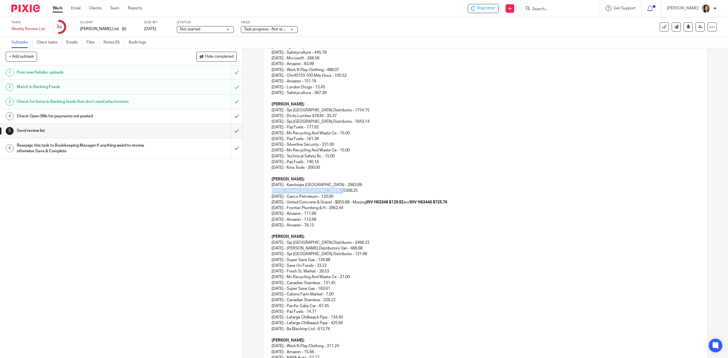
drag, startPoint x: 346, startPoint y: 189, endPoint x: 254, endPoint y: 189, distance: 92.1
click at [254, 189] on div "5 Send review list Manual email Secure the attachments in this message. Files e…" at bounding box center [484, 203] width 485 height 310
click at [266, 200] on div "Hi Monique, I hope all is well! I have TG Schulz's credit card review list read…" at bounding box center [485, 282] width 444 height 592
click at [266, 197] on div "Hi Monique, I hope all is well! I have TG Schulz's credit card review list read…" at bounding box center [485, 282] width 444 height 592
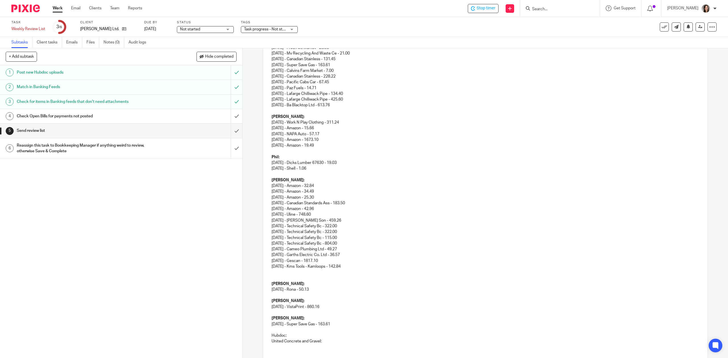
scroll to position [367, 0]
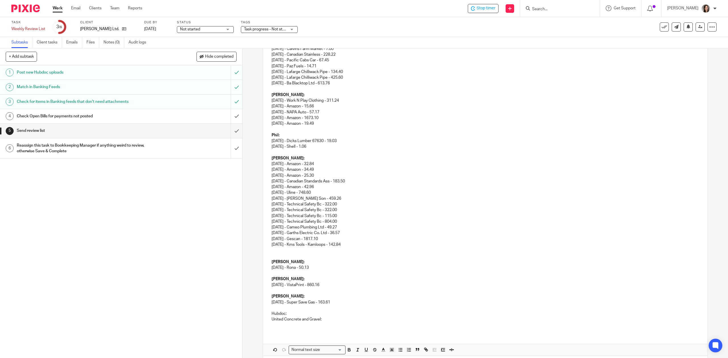
drag, startPoint x: 326, startPoint y: 320, endPoint x: 264, endPoint y: 316, distance: 62.1
click at [264, 316] on div "Hi Monique, I hope all is well! I have TG Schulz's credit card review list read…" at bounding box center [485, 39] width 444 height 586
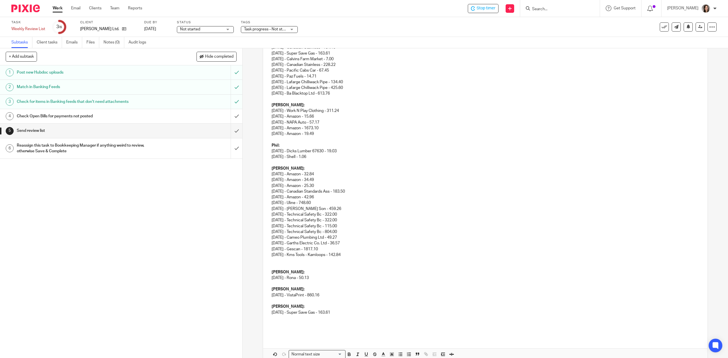
scroll to position [316, 0]
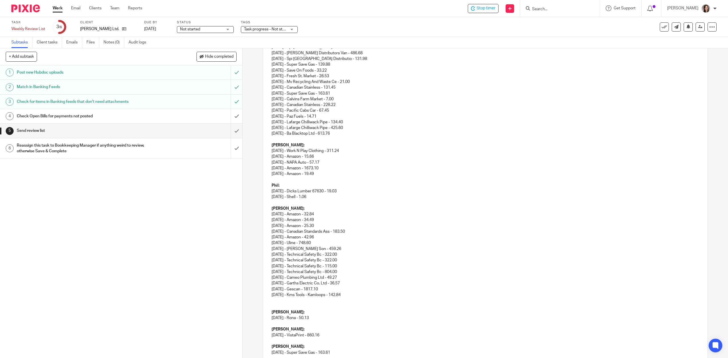
drag, startPoint x: 347, startPoint y: 194, endPoint x: 266, endPoint y: 194, distance: 80.7
click at [266, 194] on div "Hi Monique, I hope all is well! I have TG Schulz's credit card review list read…" at bounding box center [485, 86] width 444 height 581
click at [263, 199] on div "Hi Monique, I hope all is well! I have TG Schulz's credit card review list read…" at bounding box center [485, 86] width 444 height 581
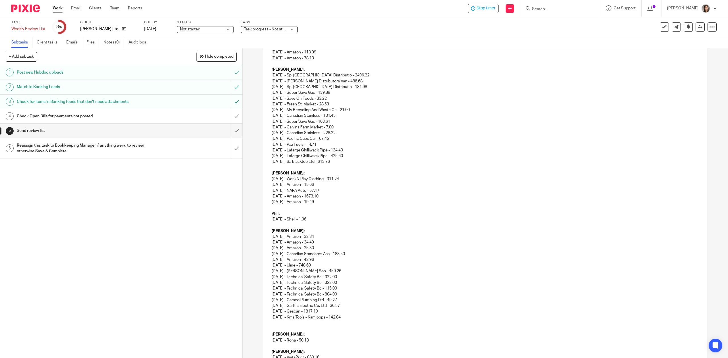
scroll to position [279, 0]
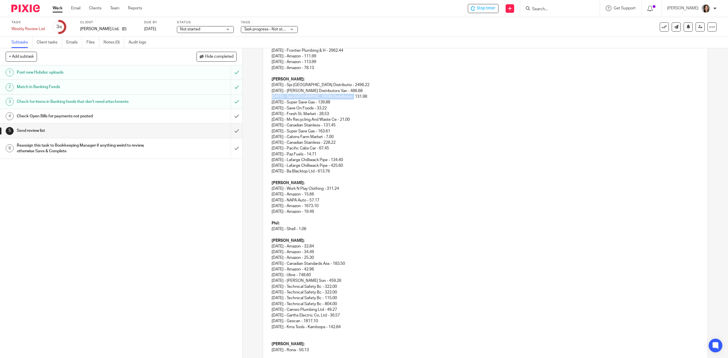
drag, startPoint x: 355, startPoint y: 99, endPoint x: 270, endPoint y: 98, distance: 85.0
click at [271, 98] on p "Sean: 08/11/2025 - Spi Canada Distributio - 2496.22 08/11/2025 - Gregg Distribu…" at bounding box center [484, 119] width 427 height 86
click at [268, 103] on div "Hi Monique, I hope all is well! I have TG Schulz's credit card review list read…" at bounding box center [485, 121] width 444 height 575
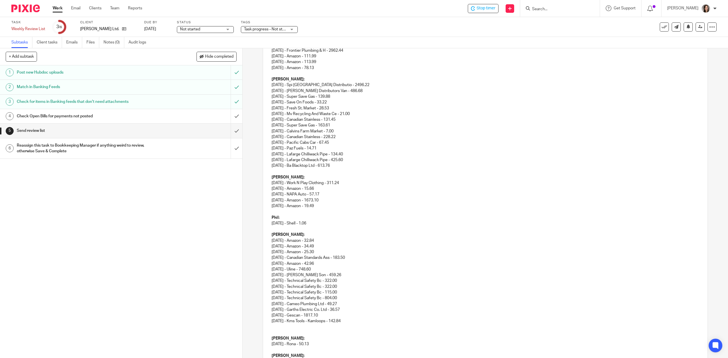
drag, startPoint x: 364, startPoint y: 117, endPoint x: 341, endPoint y: 118, distance: 23.6
click at [341, 118] on p "Sean: 08/11/2025 - Spi Canada Distributio - 2496.22 08/11/2025 - Gregg Distribu…" at bounding box center [484, 116] width 427 height 81
drag, startPoint x: 358, startPoint y: 111, endPoint x: 340, endPoint y: 114, distance: 18.5
click at [340, 114] on p "Sean: 08/11/2025 - Spi Canada Distributio - 2496.22 08/11/2025 - Gregg Distribu…" at bounding box center [484, 116] width 427 height 81
click at [363, 114] on p "Sean: 08/11/2025 - Spi Canada Distributio - 2496.22 08/11/2025 - Gregg Distribu…" at bounding box center [484, 116] width 427 height 81
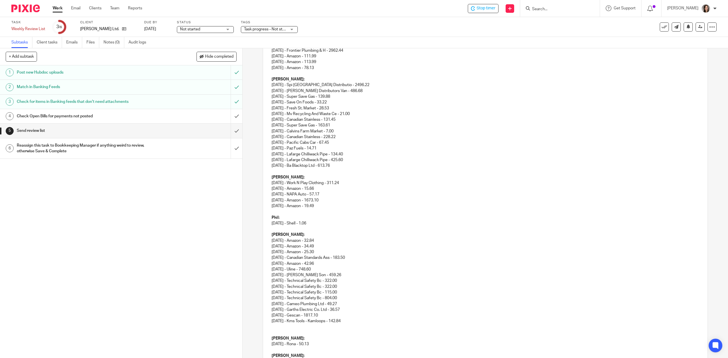
drag, startPoint x: 361, startPoint y: 114, endPoint x: 257, endPoint y: 116, distance: 103.5
click at [257, 116] on div "5 Send review list Manual email Secure the attachments in this message. Files e…" at bounding box center [484, 203] width 485 height 310
click at [271, 119] on p "Sean: 08/11/2025 - Spi Canada Distributio - 2496.22 08/11/2025 - Gregg Distribu…" at bounding box center [484, 116] width 427 height 81
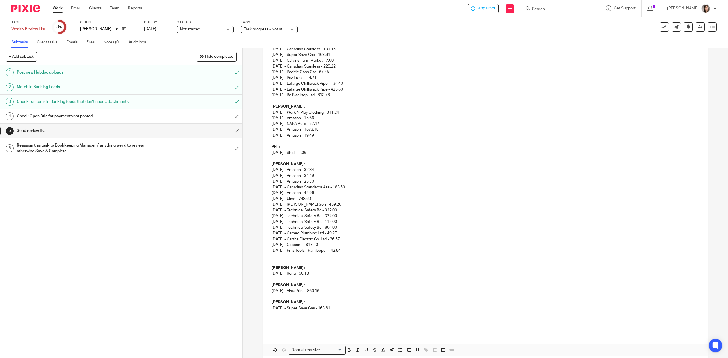
scroll to position [345, 0]
drag, startPoint x: 323, startPoint y: 134, endPoint x: 264, endPoint y: 130, distance: 58.7
click at [264, 130] on div "Hi Monique, I hope all is well! I have TG Schulz's credit card review list read…" at bounding box center [485, 49] width 444 height 563
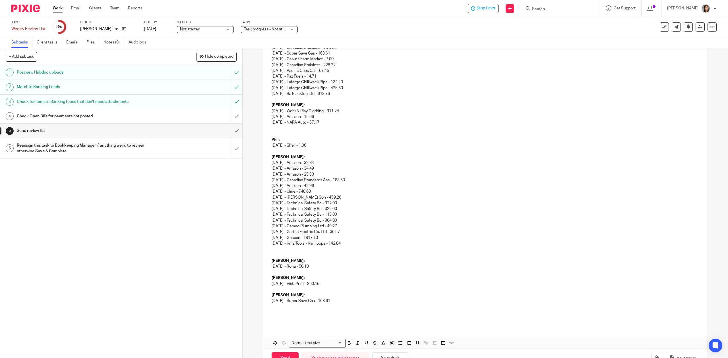
click at [275, 134] on p at bounding box center [484, 134] width 427 height 6
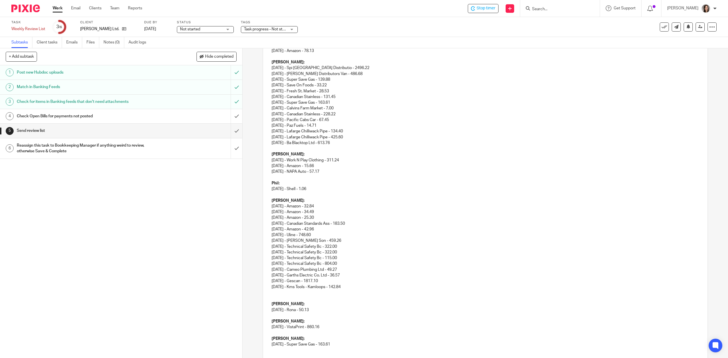
scroll to position [295, 0]
drag, startPoint x: 353, startPoint y: 139, endPoint x: 268, endPoint y: 131, distance: 85.3
click at [268, 131] on div "Hi Monique, I hope all is well! I have TG Schulz's credit card review list read…" at bounding box center [485, 94] width 444 height 552
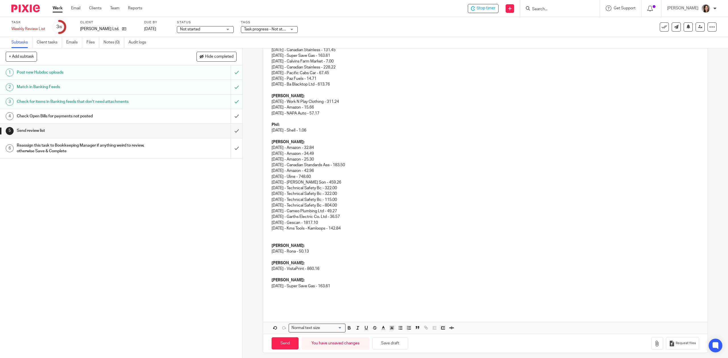
scroll to position [347, 0]
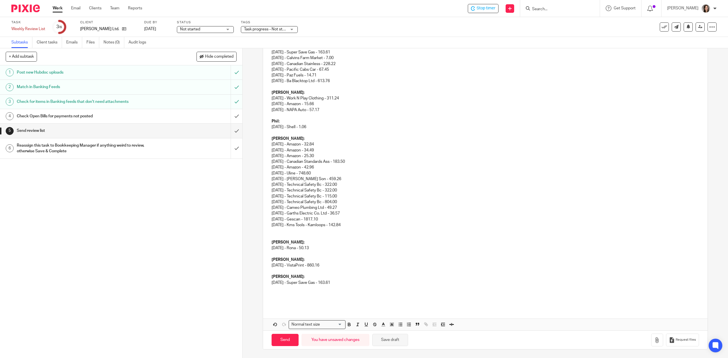
drag, startPoint x: 385, startPoint y: 340, endPoint x: 388, endPoint y: 341, distance: 2.9
click at [385, 341] on button "Save draft" at bounding box center [390, 340] width 36 height 12
click at [281, 235] on p at bounding box center [484, 237] width 427 height 6
click at [278, 251] on div "Hi Monique, I hope all is well! I have TG Schulz's credit card review list read…" at bounding box center [485, 40] width 444 height 534
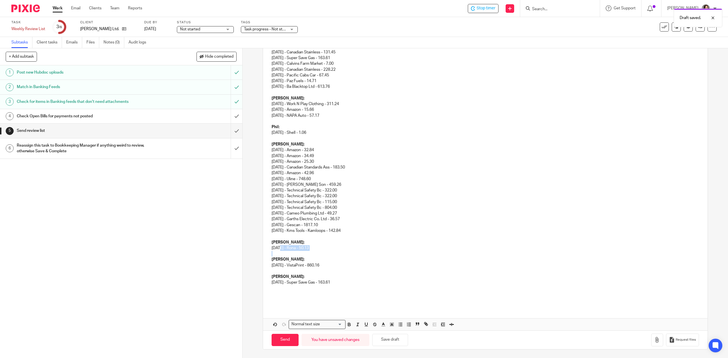
click at [278, 255] on p at bounding box center [484, 254] width 427 height 6
click at [276, 269] on p at bounding box center [484, 271] width 427 height 6
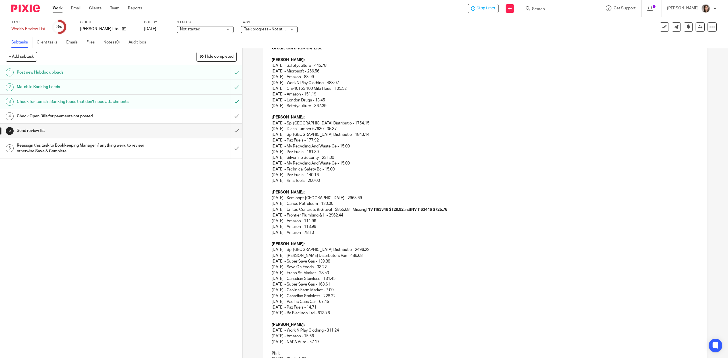
scroll to position [152, 0]
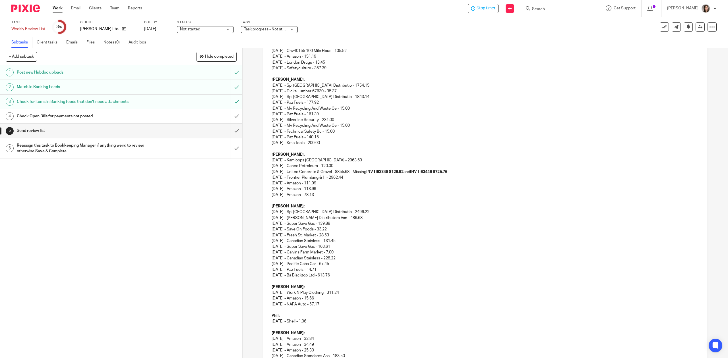
click at [364, 218] on p "Sean: 08/11/2025 - Spi Canada Distributio - 2496.22 08/11/2025 - Gregg Distribu…" at bounding box center [484, 238] width 427 height 69
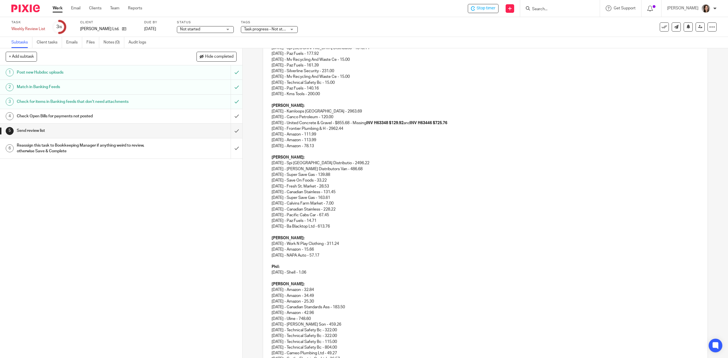
scroll to position [215, 0]
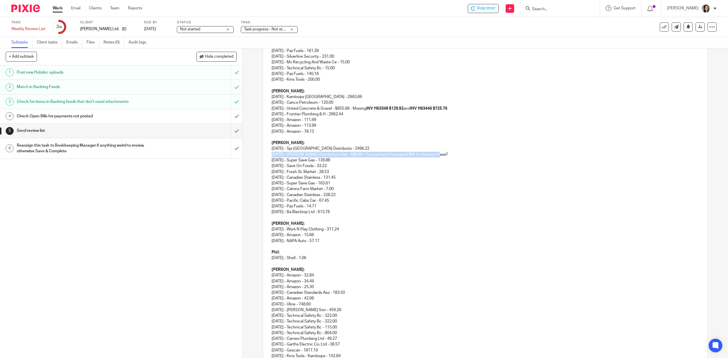
drag, startPoint x: 447, startPoint y: 157, endPoint x: 269, endPoint y: 156, distance: 178.2
click at [271, 156] on p "Sean: 08/11/2025 - Spi Canada Distributio - 2496.22 08/11/2025 - Gregg Distribu…" at bounding box center [484, 174] width 427 height 69
click at [271, 163] on p "Sean: 08/11/2025 - Spi Canada Distributio - 2496.22 08/04/2025 - Super Save Gas…" at bounding box center [484, 174] width 427 height 69
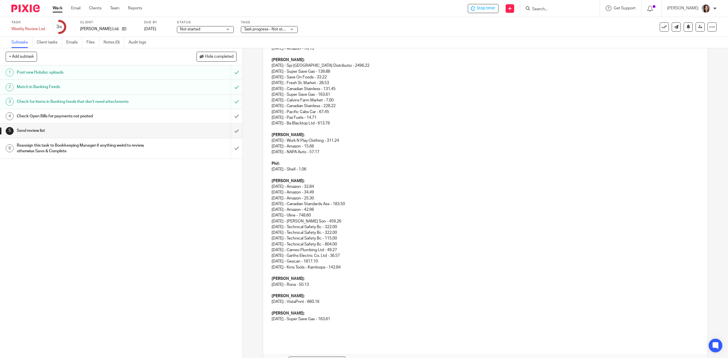
scroll to position [323, 0]
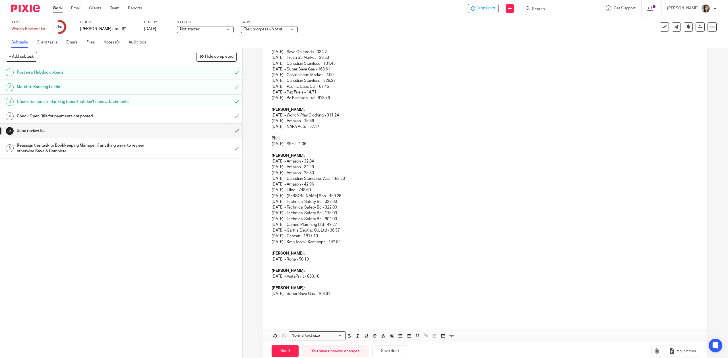
click at [335, 179] on p "Shaun: 08/12/2025 - Amazon - 32.84 08/08/2025 - Amazon - 34.49 08/08/2025 - Ama…" at bounding box center [484, 196] width 427 height 86
click at [339, 180] on p "Shaun: 08/12/2025 - Amazon - 32.84 08/08/2025 - Amazon - 34.49 08/08/2025 - Ama…" at bounding box center [484, 196] width 427 height 86
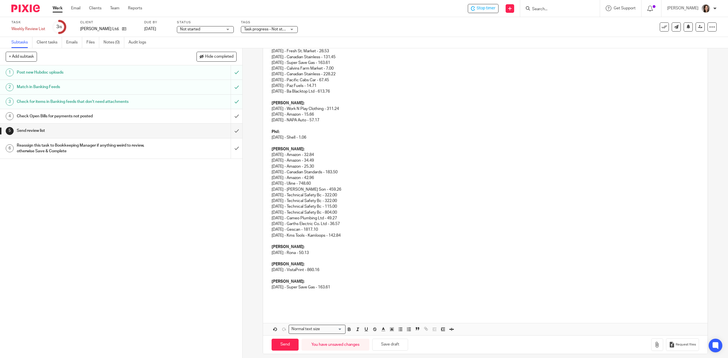
scroll to position [335, 0]
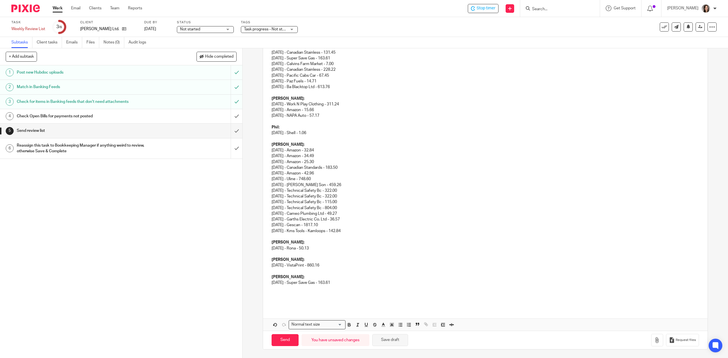
click at [395, 343] on button "Save draft" at bounding box center [390, 340] width 36 height 12
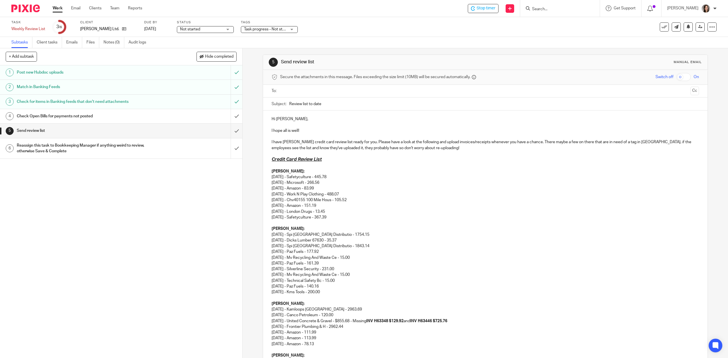
scroll to position [0, 0]
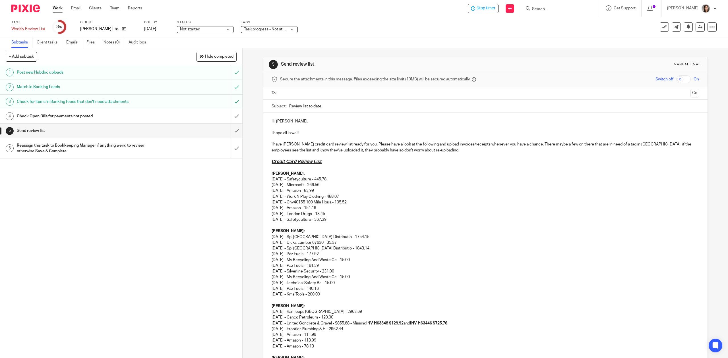
click at [645, 148] on p "I have TG Schulz's credit card review list ready for you. Please have a look at…" at bounding box center [484, 148] width 427 height 12
click at [652, 144] on p "I have TG Schulz's credit card review list ready for you. Please have a look at…" at bounding box center [484, 148] width 427 height 12
click at [676, 145] on p "I have TG Schulz's credit card review list ready for you. Please have a look at…" at bounding box center [484, 148] width 427 height 12
drag, startPoint x: 646, startPoint y: 145, endPoint x: 334, endPoint y: 150, distance: 312.8
click at [334, 150] on p "I have TG Schulz's credit card review list ready for you. Please have a look at…" at bounding box center [484, 148] width 427 height 12
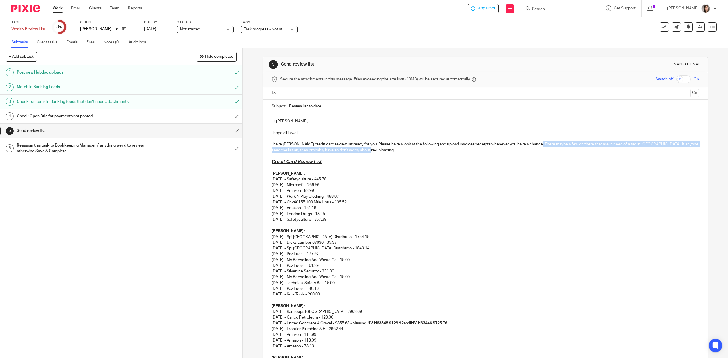
drag, startPoint x: 534, startPoint y: 144, endPoint x: 546, endPoint y: 148, distance: 12.6
click at [546, 148] on p "I have TG Schulz's credit card review list ready for you. Please have a look at…" at bounding box center [484, 148] width 427 height 12
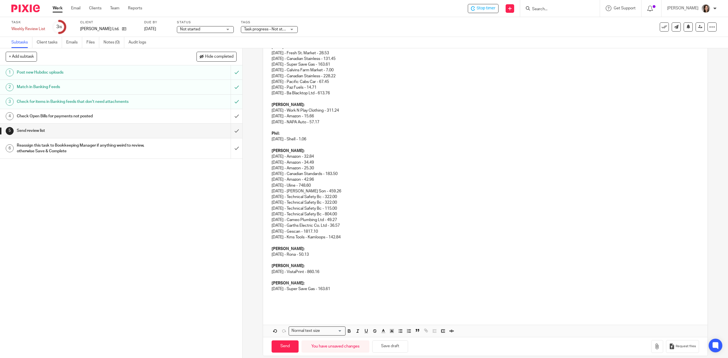
scroll to position [341, 0]
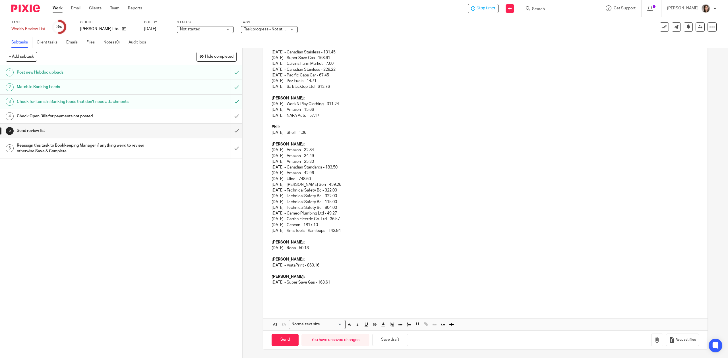
click at [356, 194] on p "Shaun: 08/12/2025 - Amazon - 32.84 08/08/2025 - Amazon - 34.49 08/08/2025 - Ama…" at bounding box center [484, 185] width 427 height 86
click at [360, 187] on p "Shaun: 08/12/2025 - Amazon - 32.84 08/08/2025 - Amazon - 34.49 08/08/2025 - Ama…" at bounding box center [484, 185] width 427 height 86
click at [358, 190] on p "Shaun: 08/12/2025 - Amazon - 32.84 08/08/2025 - Amazon - 34.49 08/08/2025 - Ama…" at bounding box center [484, 185] width 427 height 86
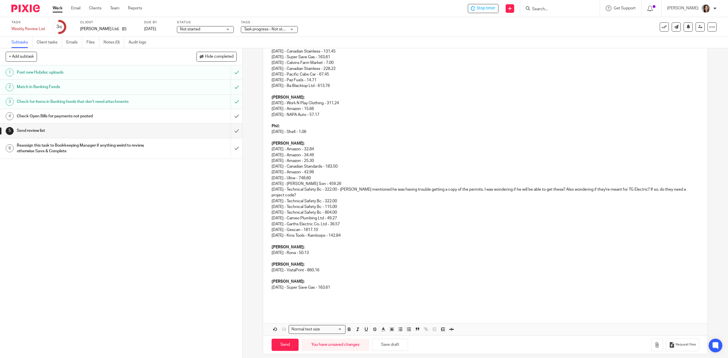
click at [349, 190] on p "Shaun: 08/12/2025 - Amazon - 32.84 08/08/2025 - Amazon - 34.49 08/08/2025 - Ama…" at bounding box center [484, 187] width 427 height 92
drag, startPoint x: 297, startPoint y: 197, endPoint x: 641, endPoint y: 190, distance: 343.5
click at [641, 190] on p "Shaun: 08/12/2025 - Amazon - 32.84 08/08/2025 - Amazon - 34.49 08/08/2025 - Ama…" at bounding box center [484, 187] width 427 height 92
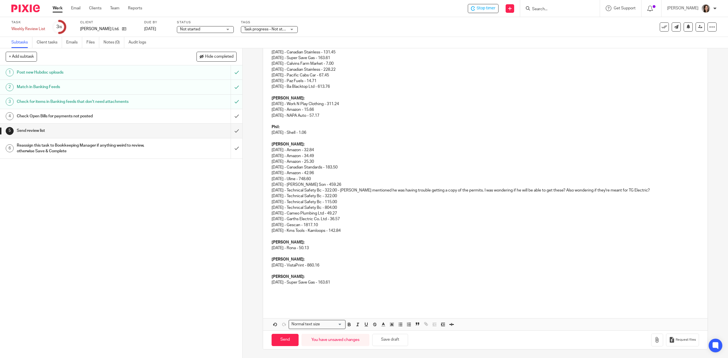
click at [604, 188] on p "Shaun: 08/12/2025 - Amazon - 32.84 08/08/2025 - Amazon - 34.49 08/08/2025 - Ama…" at bounding box center [484, 185] width 427 height 86
click at [600, 191] on p "Shaun: 08/12/2025 - Amazon - 32.84 08/08/2025 - Amazon - 34.49 08/08/2025 - Ama…" at bounding box center [484, 185] width 427 height 86
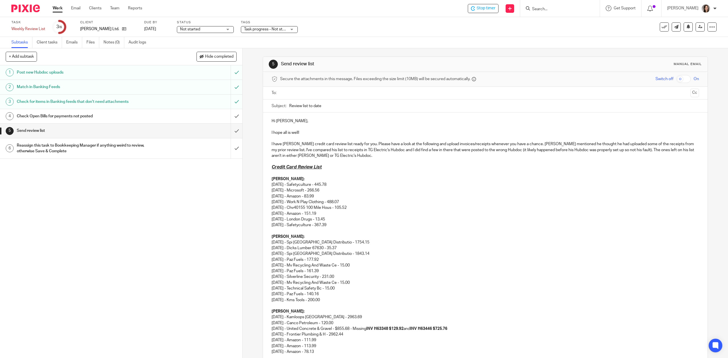
scroll to position [0, 0]
click at [321, 96] on input "text" at bounding box center [485, 93] width 406 height 7
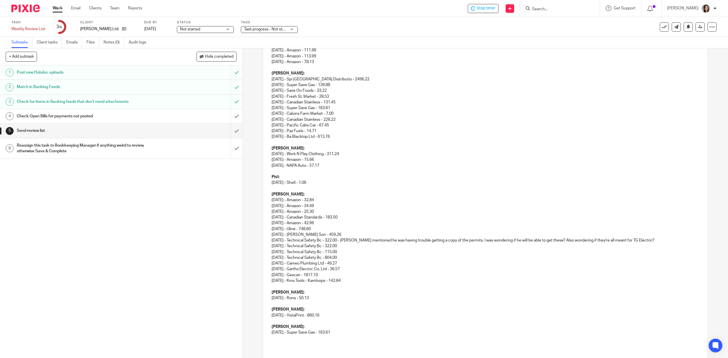
scroll to position [291, 0]
type input "Monique@tgschulz.ca"
drag, startPoint x: 318, startPoint y: 181, endPoint x: 268, endPoint y: 177, distance: 49.9
click at [268, 177] on div "Hi Monique, I hope all is well! I have TG Schulz's credit card review list read…" at bounding box center [485, 89] width 444 height 534
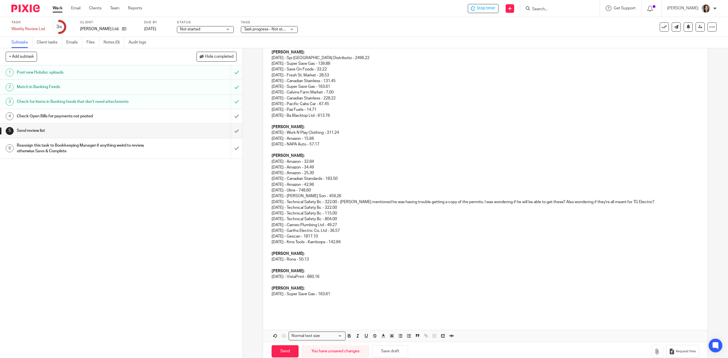
scroll to position [325, 0]
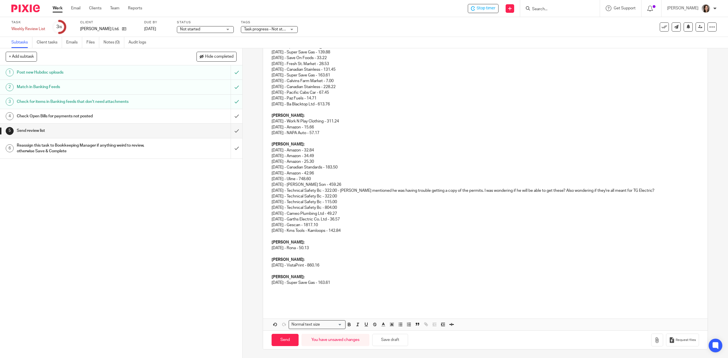
click at [287, 294] on p at bounding box center [484, 294] width 427 height 6
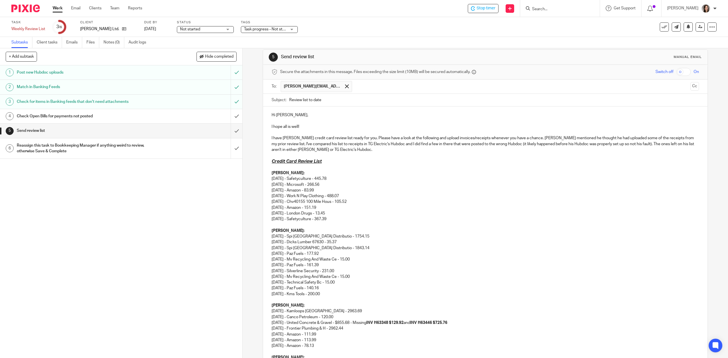
scroll to position [0, 0]
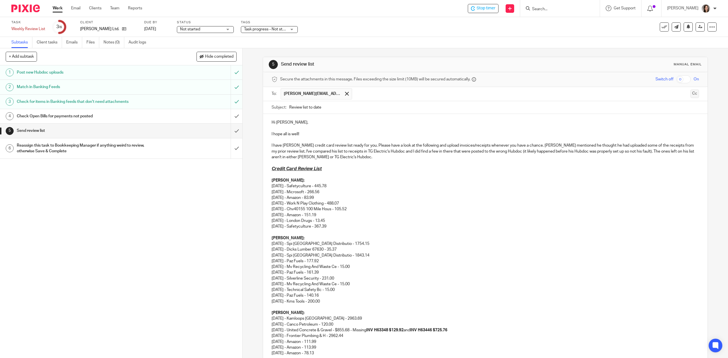
click at [690, 96] on button "Cc" at bounding box center [694, 94] width 9 height 9
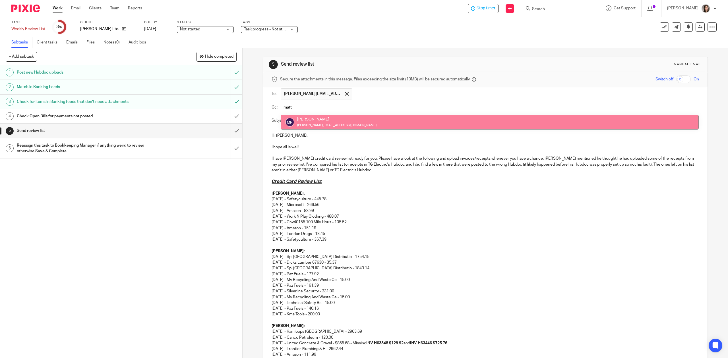
type input "matt"
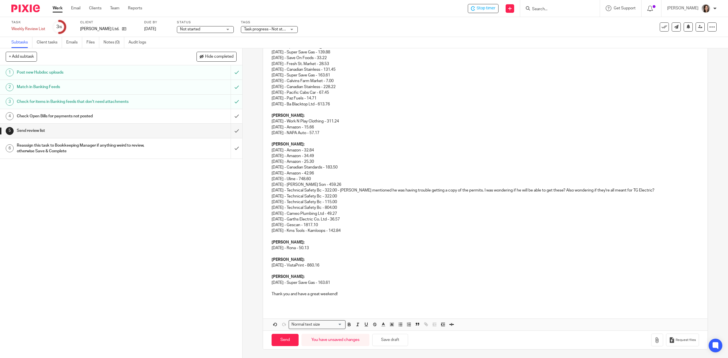
scroll to position [339, 0]
click at [382, 338] on button "Save draft" at bounding box center [390, 340] width 36 height 12
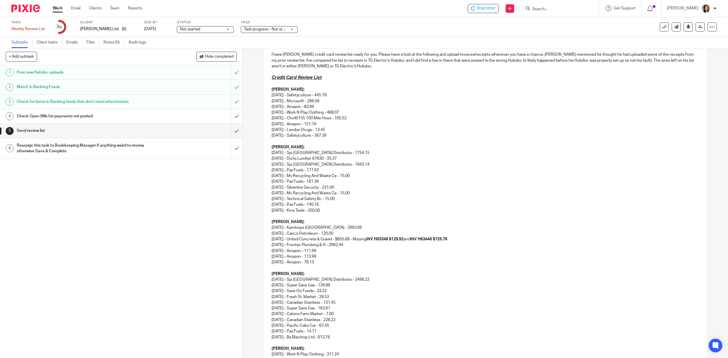
scroll to position [62, 0]
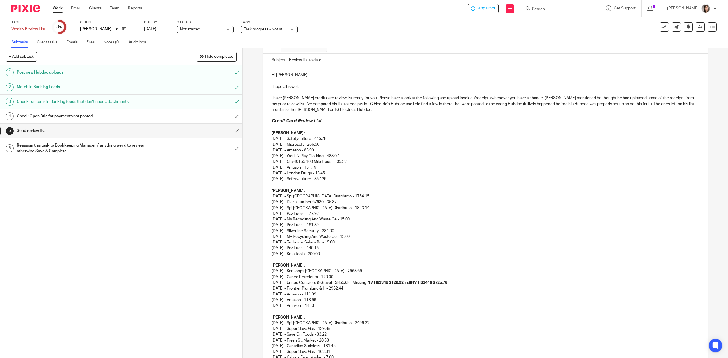
click at [288, 106] on p "I have TG Schulz's credit card review list ready for you. Please have a look at…" at bounding box center [484, 103] width 427 height 17
click at [298, 105] on p "I have TG Schulz's credit card review list ready for you. Please have a look at…" at bounding box center [484, 103] width 427 height 17
click at [286, 105] on p "I have TG Schulz's credit card review list ready for you. Please have a look at…" at bounding box center [484, 103] width 427 height 17
drag, startPoint x: 389, startPoint y: 105, endPoint x: 371, endPoint y: 105, distance: 17.9
click at [371, 105] on p "I have TG Schulz's credit card review list ready for you. Please have a look at…" at bounding box center [484, 103] width 427 height 17
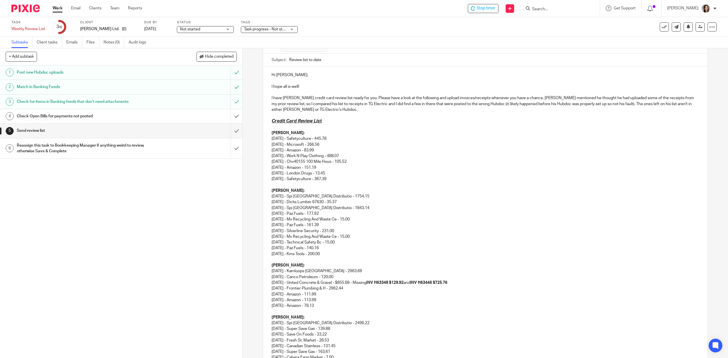
click at [618, 106] on p "I have TG Schulz's credit card review list ready for you. Please have a look at…" at bounding box center [484, 103] width 427 height 17
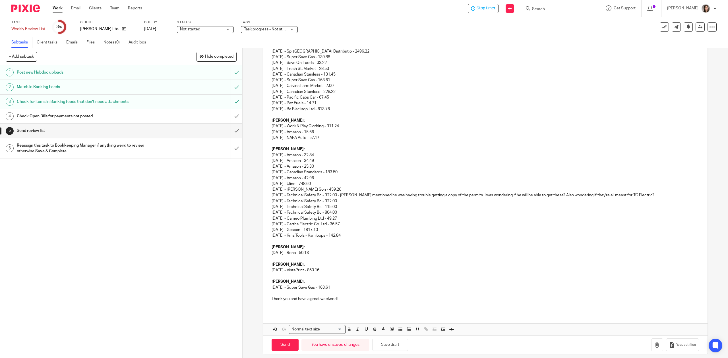
scroll to position [339, 0]
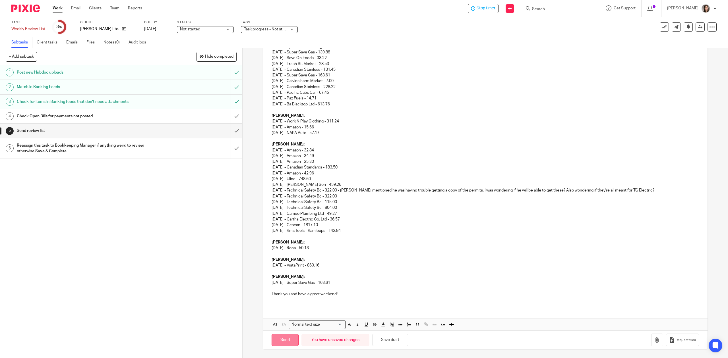
click at [283, 336] on input "Send" at bounding box center [284, 340] width 27 height 12
type input "Sent"
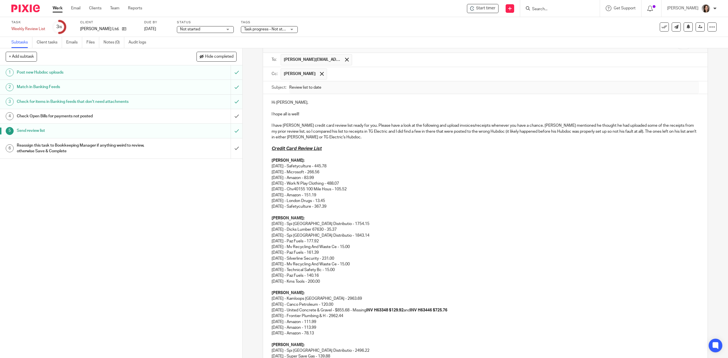
scroll to position [0, 0]
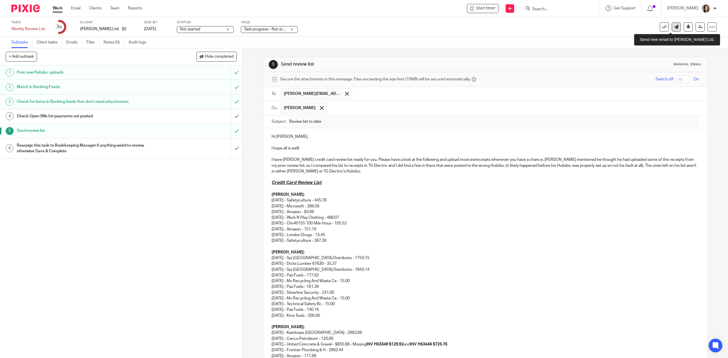
drag, startPoint x: 672, startPoint y: 26, endPoint x: 667, endPoint y: 30, distance: 6.5
click at [674, 26] on icon at bounding box center [676, 27] width 4 height 4
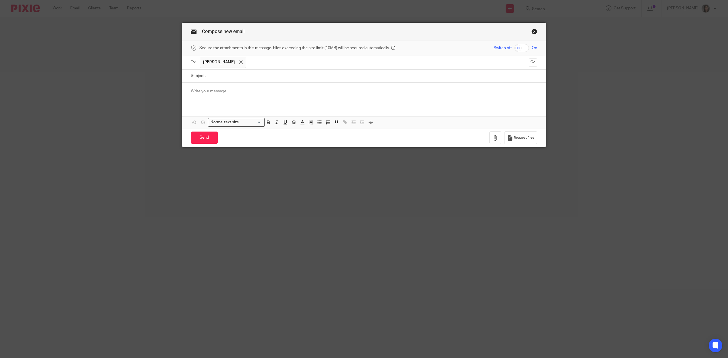
click at [267, 61] on input "text" at bounding box center [387, 62] width 277 height 11
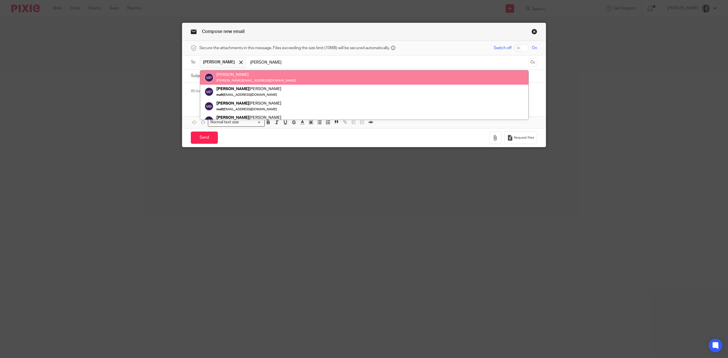
type input "[PERSON_NAME]"
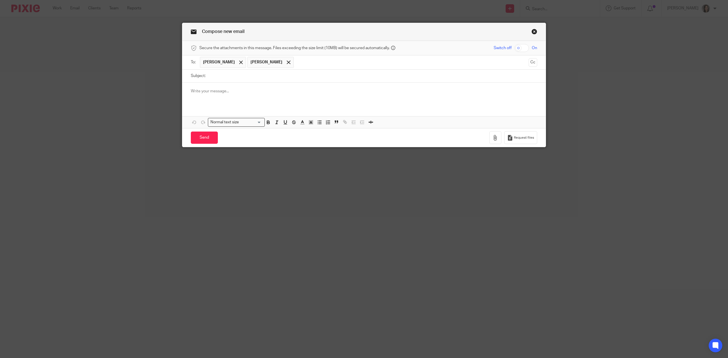
click at [225, 79] on input "Subject:" at bounding box center [372, 76] width 329 height 13
type input "[PERSON_NAME] Weekly Review List - Chequing"
click at [235, 93] on p at bounding box center [364, 91] width 346 height 6
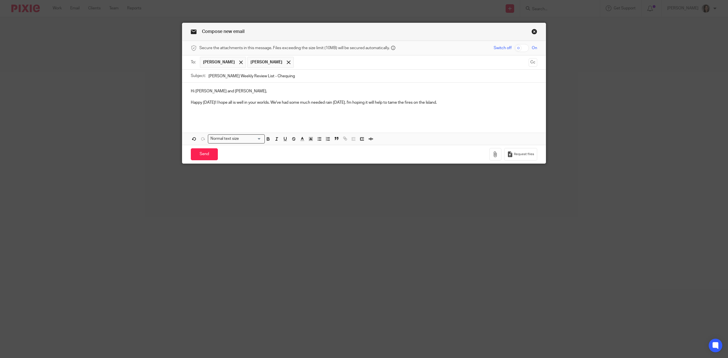
click at [266, 103] on p "Happy Friday! I hope all is well in your worlds. We've had some much needed rai…" at bounding box center [364, 103] width 346 height 6
drag, startPoint x: 445, startPoint y: 103, endPoint x: 341, endPoint y: 104, distance: 104.3
click at [341, 104] on p "Happy Friday! I hope all is well in your worlds. We've had some much needed rai…" at bounding box center [364, 103] width 346 height 6
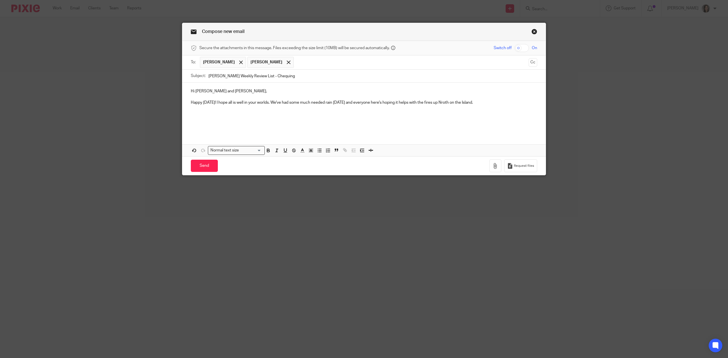
click at [438, 103] on p "Happy Friday! I hope all is well in your worlds. We've had some much needed rai…" at bounding box center [364, 103] width 346 height 6
click at [278, 123] on p at bounding box center [364, 120] width 346 height 6
click at [223, 117] on p at bounding box center [364, 114] width 346 height 6
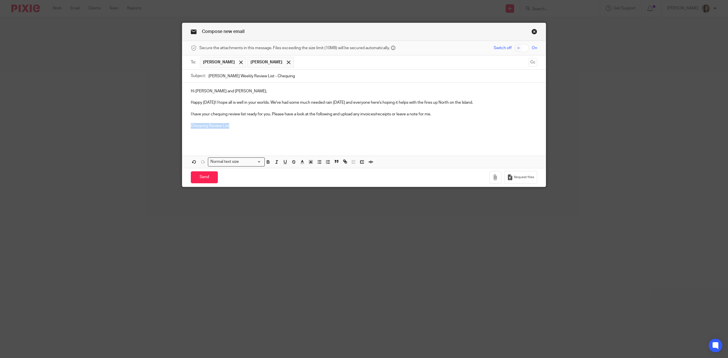
drag, startPoint x: 235, startPoint y: 127, endPoint x: 188, endPoint y: 127, distance: 46.3
click at [191, 127] on p "Chequing Review List" at bounding box center [364, 126] width 346 height 6
click at [266, 164] on icon "button" at bounding box center [268, 161] width 5 height 5
click at [274, 165] on icon "button" at bounding box center [276, 161] width 5 height 5
click at [285, 160] on button "button" at bounding box center [285, 162] width 7 height 7
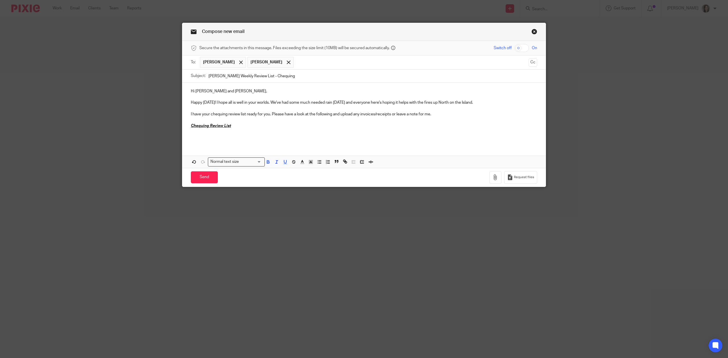
click at [237, 127] on p "Chequing Review List" at bounding box center [364, 126] width 346 height 6
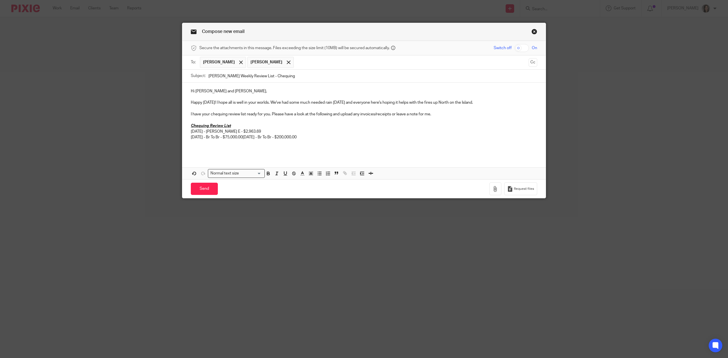
click at [268, 146] on p at bounding box center [364, 143] width 346 height 6
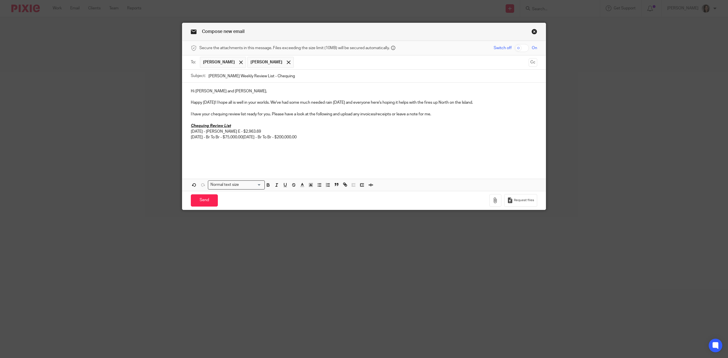
drag, startPoint x: 320, startPoint y: 139, endPoint x: 251, endPoint y: 137, distance: 68.8
click at [251, 137] on p "08/14/2025 - Donald Allenby E - $2,963.69 07/17/2025 - Br To Br - $75,000.00 07…" at bounding box center [364, 135] width 346 height 12
click at [237, 142] on p at bounding box center [364, 143] width 346 height 6
click at [257, 138] on p "08/14/2025 - Donald Allenby E - $2,963.69 07/17/2025 - Br To Br - $75,000.00" at bounding box center [364, 135] width 346 height 12
click at [275, 131] on p "08/14/2025 - Donald Allenby E - $2,963.69 07/17/2025 - Br To Br - $75,000.00 (s…" at bounding box center [364, 135] width 346 height 12
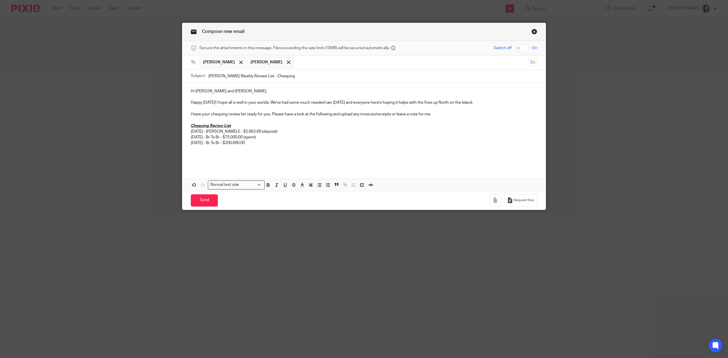
click at [275, 142] on p "07/07/2025 - Br To Br - $200,000.00" at bounding box center [364, 143] width 346 height 6
click at [289, 138] on p "08/14/2025 - Donald Allenby E - $2,963.69 (deposit) 07/17/2025 - Br To Br - $75…" at bounding box center [364, 135] width 346 height 12
drag, startPoint x: 292, startPoint y: 138, endPoint x: 265, endPoint y: 138, distance: 27.3
click at [265, 138] on p "08/14/2025 - Donald Allenby E - $2,963.69 (deposit) 07/17/2025 - Br To Br - $75…" at bounding box center [364, 135] width 346 height 12
click at [428, 138] on p "08/14/2025 - Donald Allenby E - $2,963.69 (deposit) 07/17/2025 - Br To Br - $75…" at bounding box center [364, 135] width 346 height 12
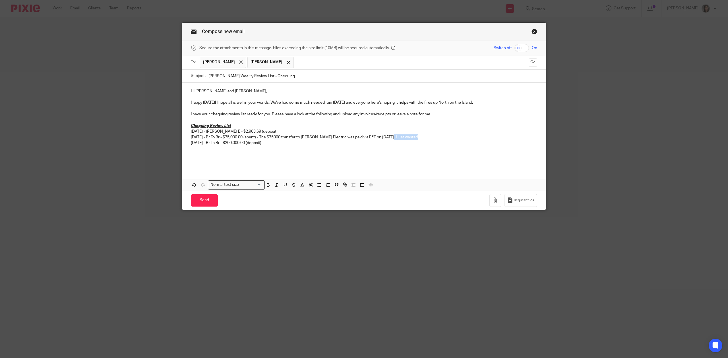
drag, startPoint x: 415, startPoint y: 138, endPoint x: 387, endPoint y: 138, distance: 28.4
click at [387, 138] on p "08/14/2025 - Donald Allenby E - $2,963.69 (deposit) 07/17/2025 - Br To Br - $75…" at bounding box center [364, 135] width 346 height 12
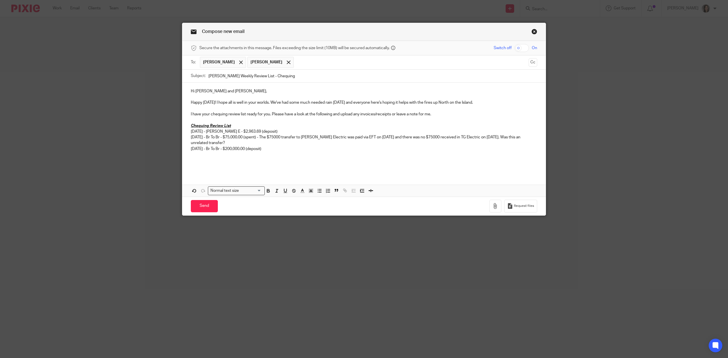
click at [297, 150] on p "07/07/2025 - Br To Br - $200,000.00 (deposit)" at bounding box center [364, 149] width 346 height 6
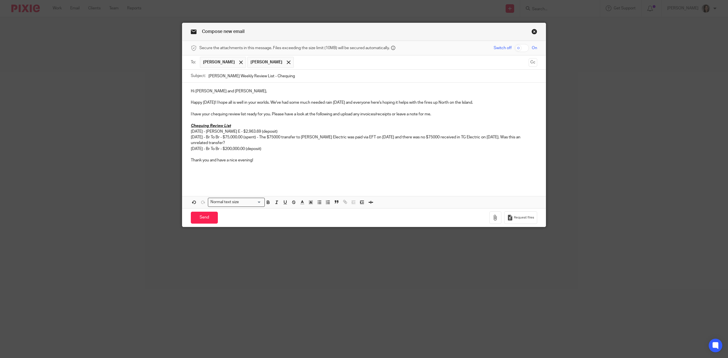
click at [212, 115] on p "I have your chequing review list ready for you. Please have a look at the follo…" at bounding box center [364, 114] width 346 height 6
click at [210, 116] on p "I have your chequing review list ready for you. Please have a look at the follo…" at bounding box center [364, 114] width 346 height 6
click at [207, 117] on p "I have your Chequing review list ready for you. Please have a look at the follo…" at bounding box center [364, 114] width 346 height 6
click at [204, 220] on input "Send" at bounding box center [204, 218] width 27 height 12
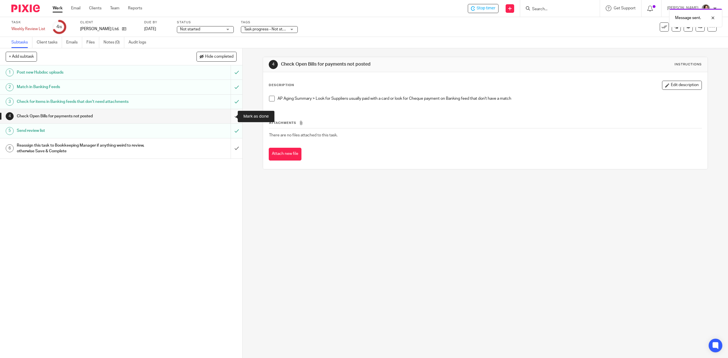
click at [231, 117] on input "submit" at bounding box center [121, 116] width 242 height 14
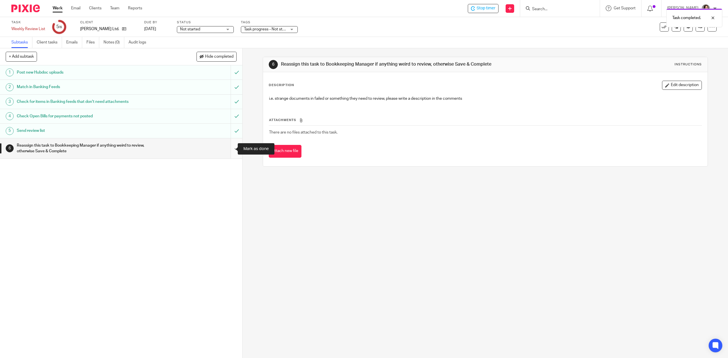
click at [227, 148] on input "submit" at bounding box center [121, 148] width 242 height 20
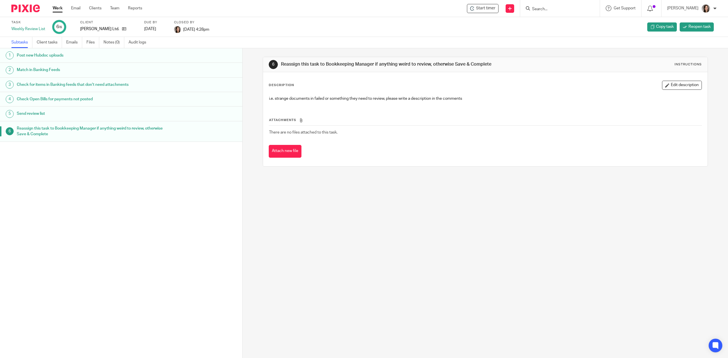
click at [56, 10] on link "Work" at bounding box center [58, 8] width 10 height 6
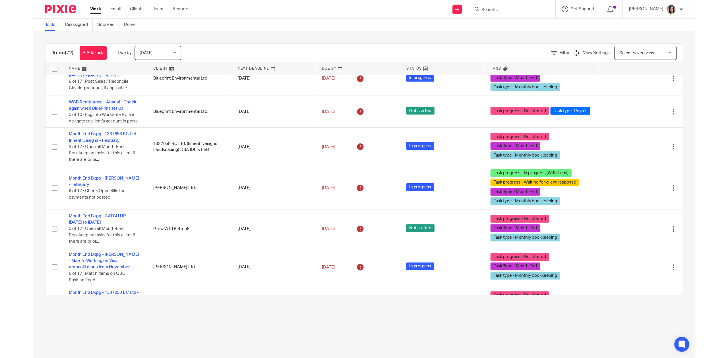
scroll to position [13, 0]
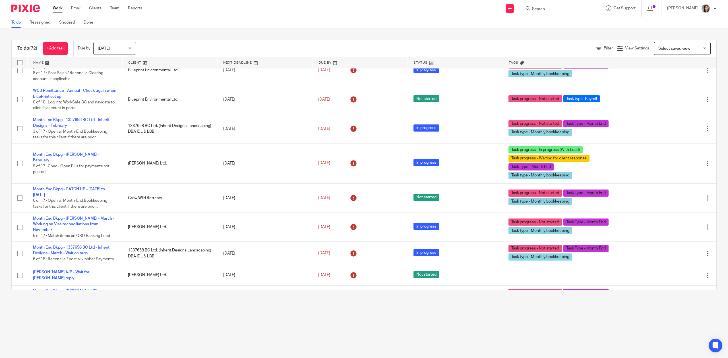
click at [689, 49] on div "Select saved view Select saved view" at bounding box center [682, 48] width 57 height 13
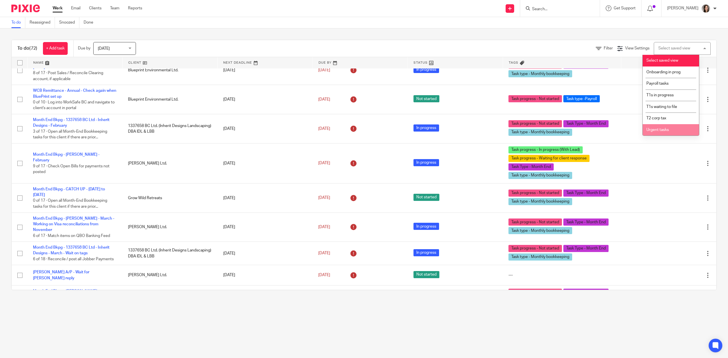
click at [604, 323] on main "To do Reassigned Snoozed Done To do (72) + Add task Due by Today Today Today To…" at bounding box center [364, 179] width 728 height 358
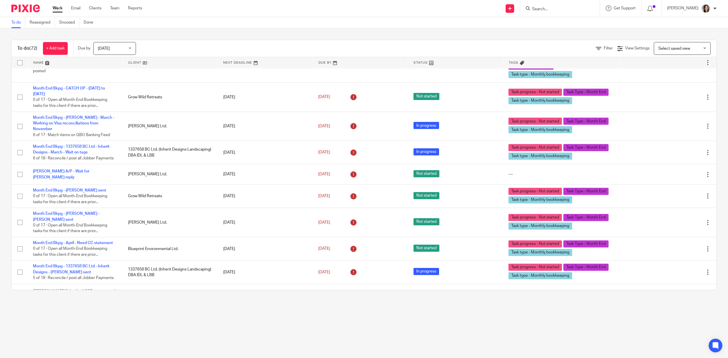
scroll to position [0, 0]
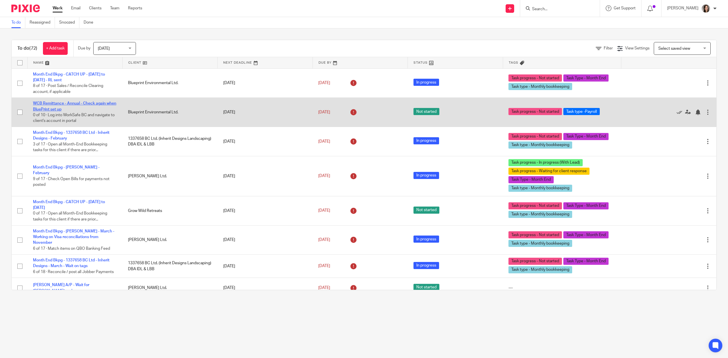
click at [74, 104] on link "WCB Remittance - Annual - Check again when BluePrint set up" at bounding box center [74, 106] width 83 height 10
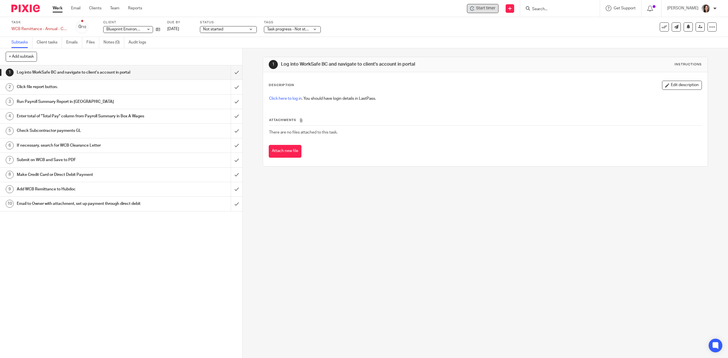
click at [488, 11] on span "Start timer" at bounding box center [485, 8] width 19 height 6
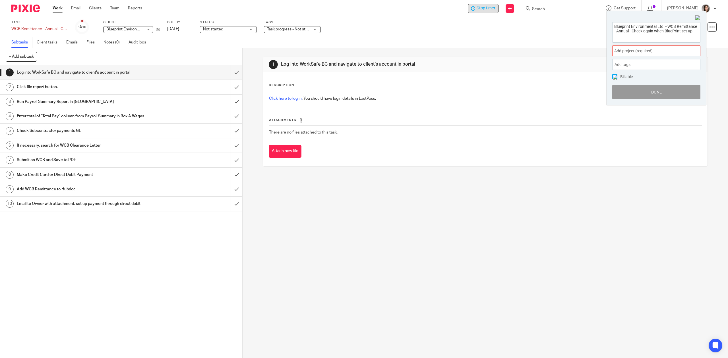
click at [664, 51] on span "Add project (required) :" at bounding box center [650, 51] width 72 height 6
type input "blueprint"
click at [644, 95] on li "Blueprint Environmental Ltd" at bounding box center [655, 93] width 74 height 6
click at [645, 91] on button "Done" at bounding box center [656, 92] width 88 height 14
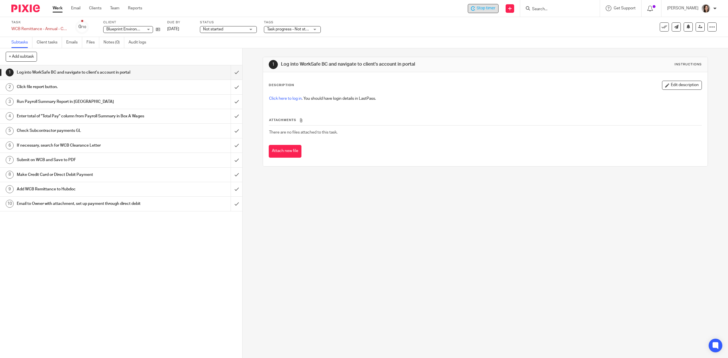
click at [482, 6] on span "Stop timer" at bounding box center [485, 8] width 19 height 6
click at [481, 5] on span "Start timer" at bounding box center [485, 8] width 19 height 6
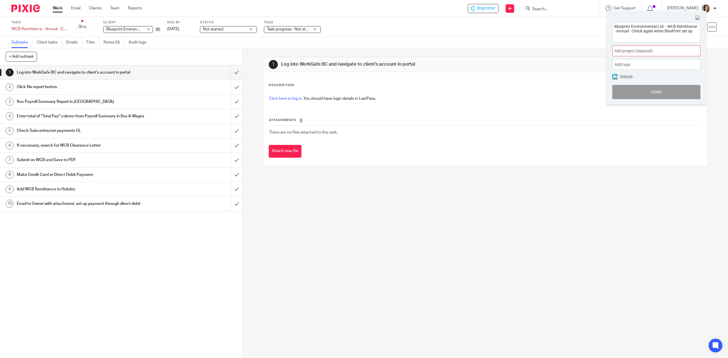
click at [645, 50] on span "Add project (required) :" at bounding box center [650, 51] width 72 height 6
type input "blueprint"
click at [640, 96] on li "Blueprint Environmental Ltd" at bounding box center [655, 93] width 74 height 6
click at [661, 90] on button "Done" at bounding box center [656, 92] width 88 height 14
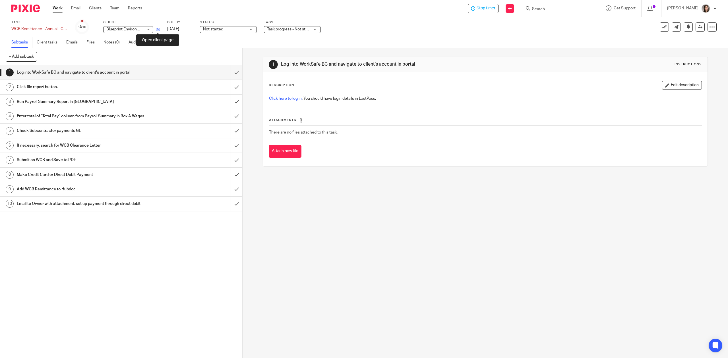
click at [157, 30] on icon at bounding box center [158, 29] width 4 height 4
click at [149, 28] on div "Blueprint Environmental Ltd. Blueprint Environmental Ltd." at bounding box center [128, 29] width 50 height 7
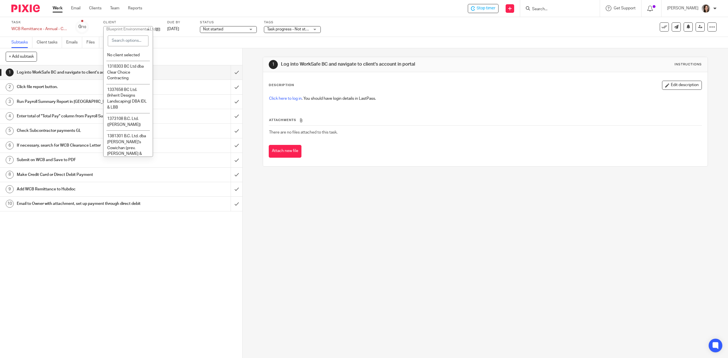
click at [132, 28] on div "Blueprint Environmental Ltd." at bounding box center [131, 29] width 50 height 4
click at [106, 232] on div "1 Log into WorkSafe BC and navigate to client's account in portal 2 Click file …" at bounding box center [121, 211] width 242 height 293
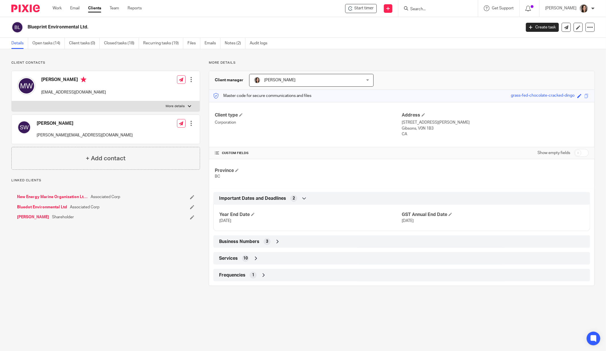
click at [268, 242] on div "Business Numbers 3" at bounding box center [402, 242] width 368 height 10
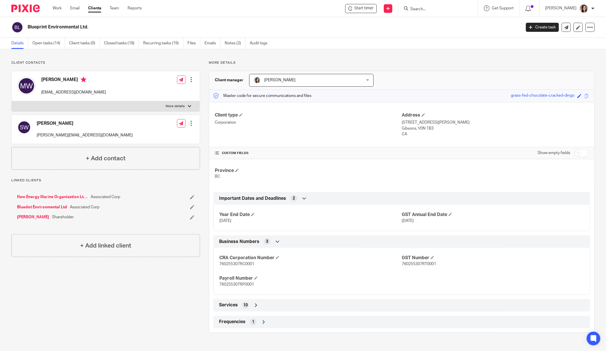
click at [255, 304] on icon at bounding box center [256, 305] width 6 height 6
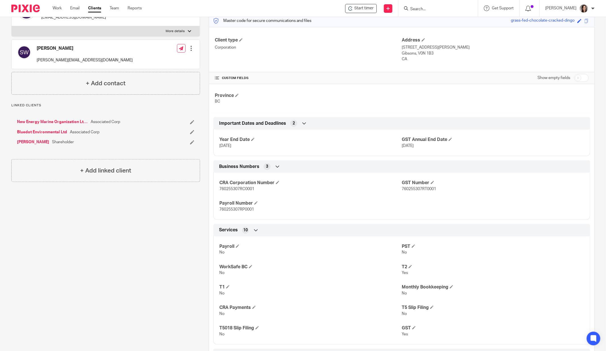
scroll to position [76, 0]
drag, startPoint x: 215, startPoint y: 189, endPoint x: 237, endPoint y: 188, distance: 22.5
click at [237, 188] on div "CRA Corporation Number 760255307RC0001 GST Number 760255307RT0001 Payroll Numbe…" at bounding box center [401, 193] width 377 height 51
copy span "760255307"
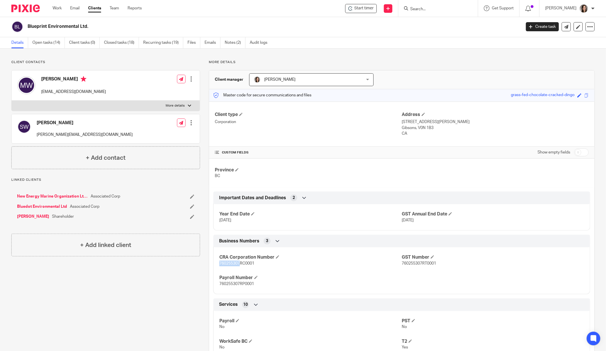
scroll to position [0, 0]
click at [44, 44] on link "Open tasks (14)" at bounding box center [48, 43] width 32 height 11
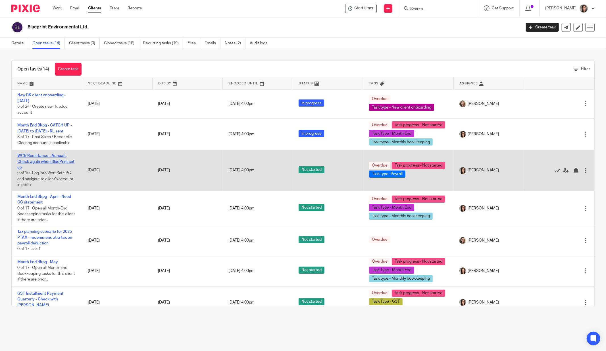
click at [47, 161] on link "WCB Remittance - Annual - Check again when BluePrint set up" at bounding box center [45, 162] width 57 height 16
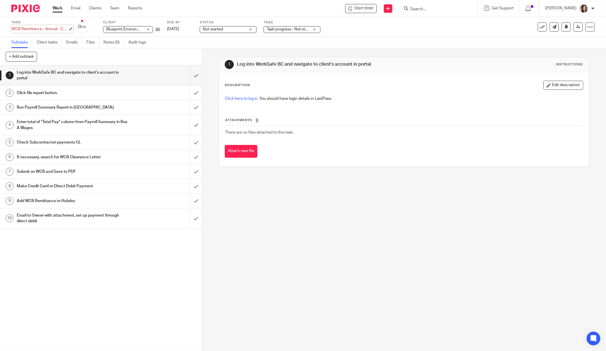
click at [52, 30] on div "WCB Remittance - Annual - Check again when BluePrint set up Save WCB Remittance…" at bounding box center [39, 29] width 57 height 6
click at [53, 28] on input "WCB Remittance - Annual - Check again when BluePrint set up" at bounding box center [52, 29] width 83 height 7
click at [57, 28] on input "WCB Remittance - Annual - Check again when BluePrint set up" at bounding box center [52, 29] width 83 height 7
type input "WCB Remittance - Annual - Check again when BluePrint set up"
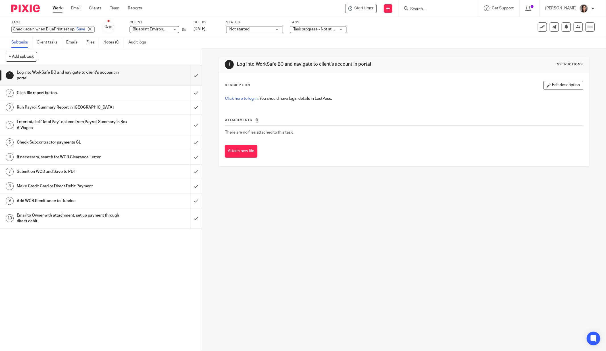
scroll to position [0, 63]
click at [265, 213] on div "1 Log into WorkSafe BC and navigate to client's account in portal Instructions …" at bounding box center [404, 199] width 404 height 303
